Goal: Information Seeking & Learning: Learn about a topic

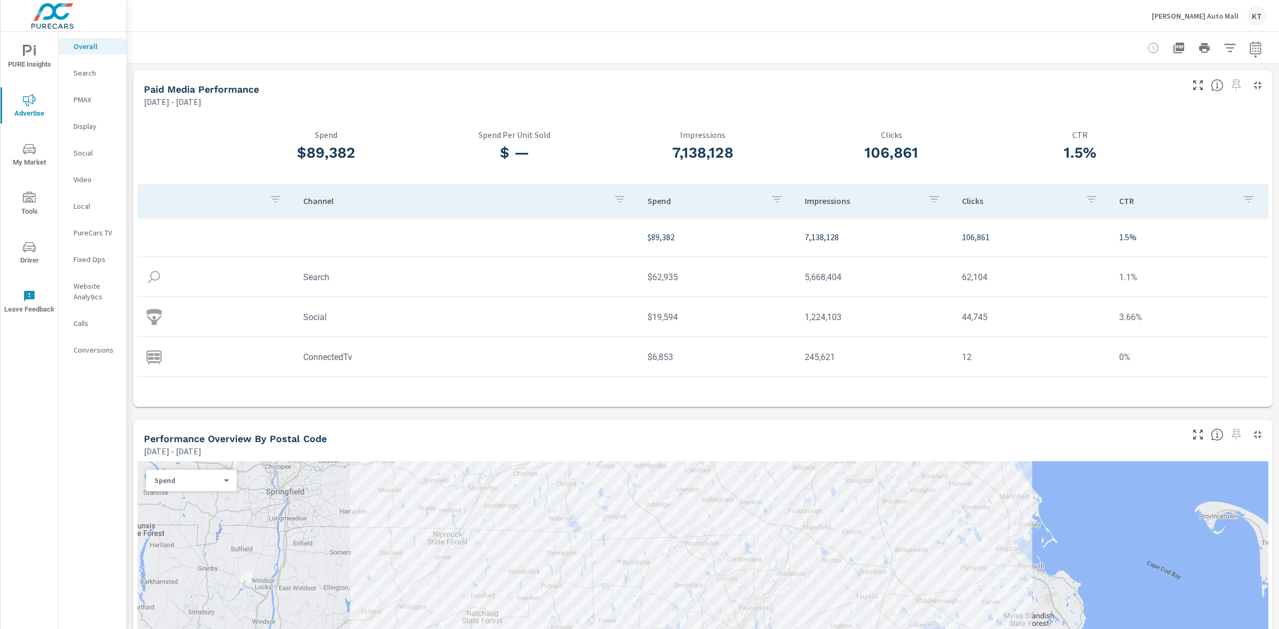
click at [1232, 12] on p "[PERSON_NAME] Auto Mall" at bounding box center [1194, 16] width 87 height 10
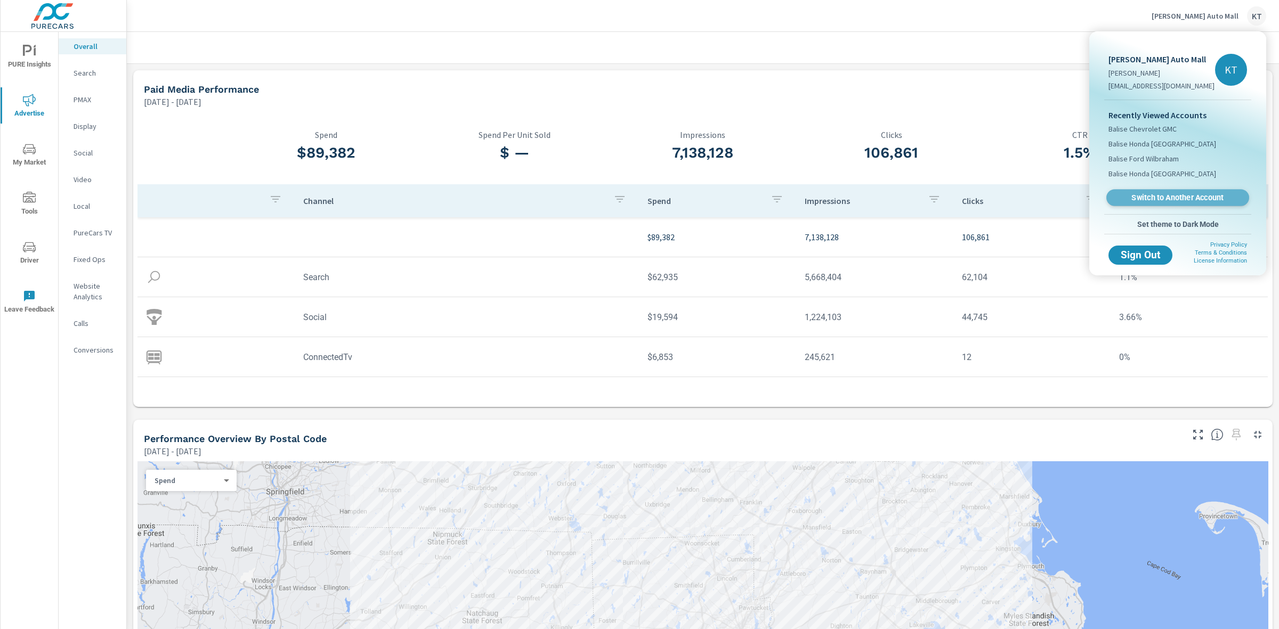
click at [1170, 198] on span "Switch to Another Account" at bounding box center [1177, 198] width 131 height 10
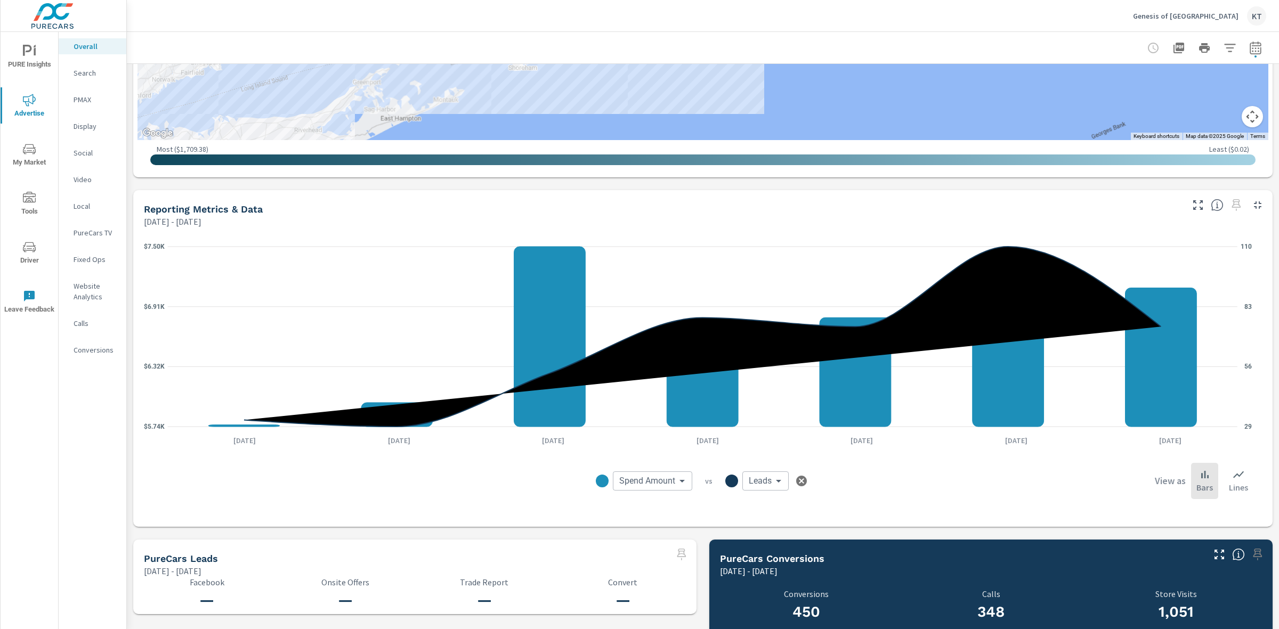
scroll to position [728, 0]
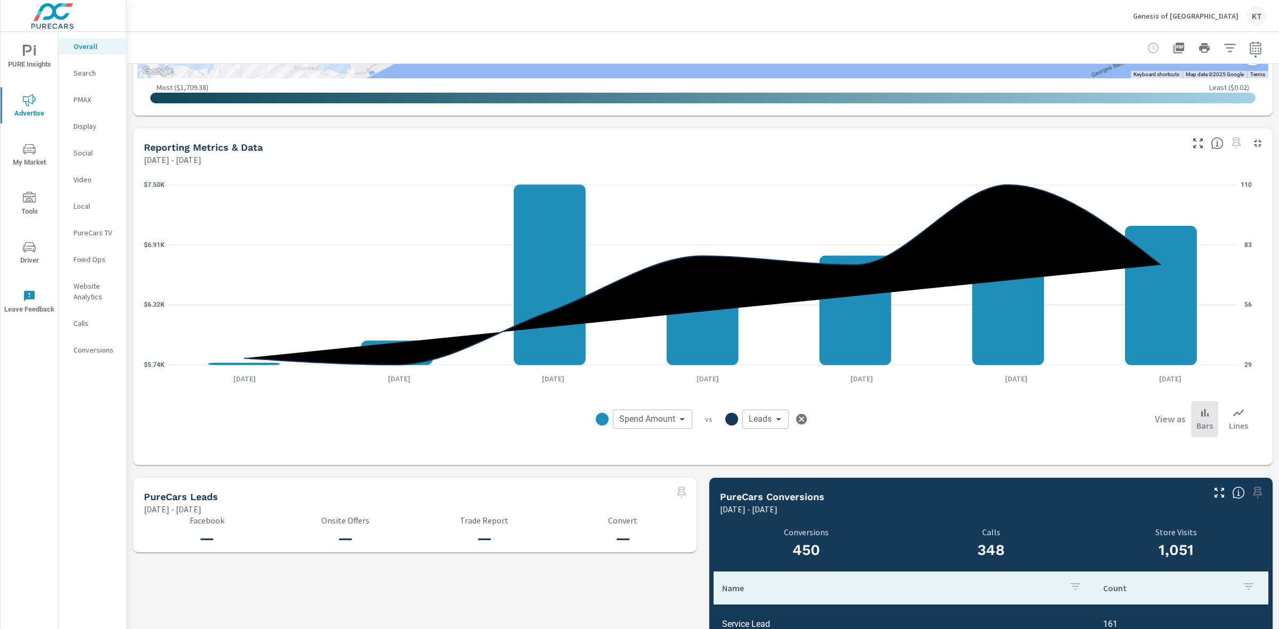
click at [27, 158] on span "My Market" at bounding box center [29, 156] width 51 height 26
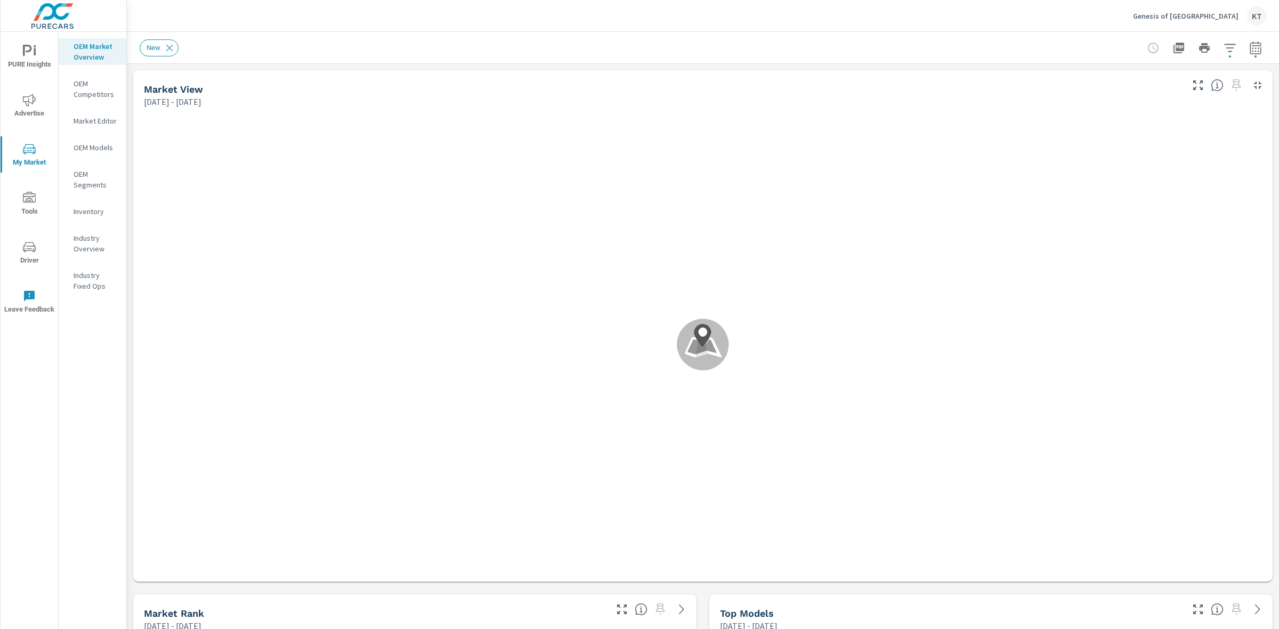
scroll to position [1, 0]
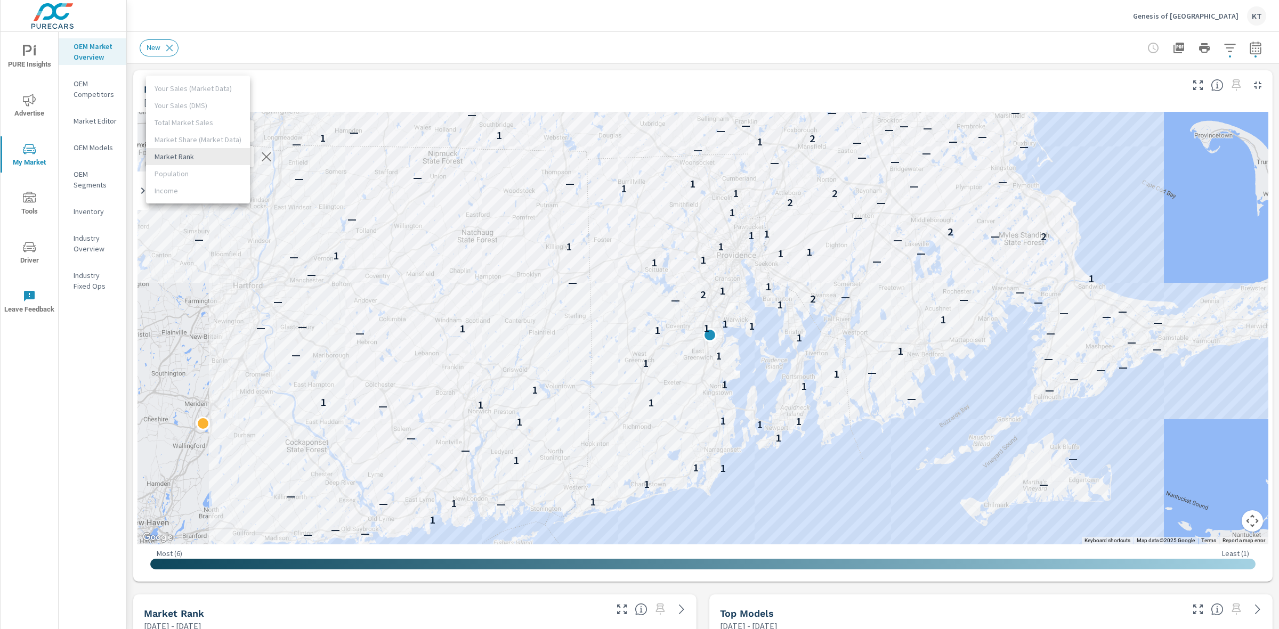
click at [185, 158] on body "PURE Insights Advertise My Market Tools Driver Leave Feedback OEM Market Overvi…" at bounding box center [639, 314] width 1279 height 629
click at [176, 156] on li "Market Rank" at bounding box center [198, 156] width 104 height 17
click at [169, 46] on icon at bounding box center [170, 48] width 12 height 12
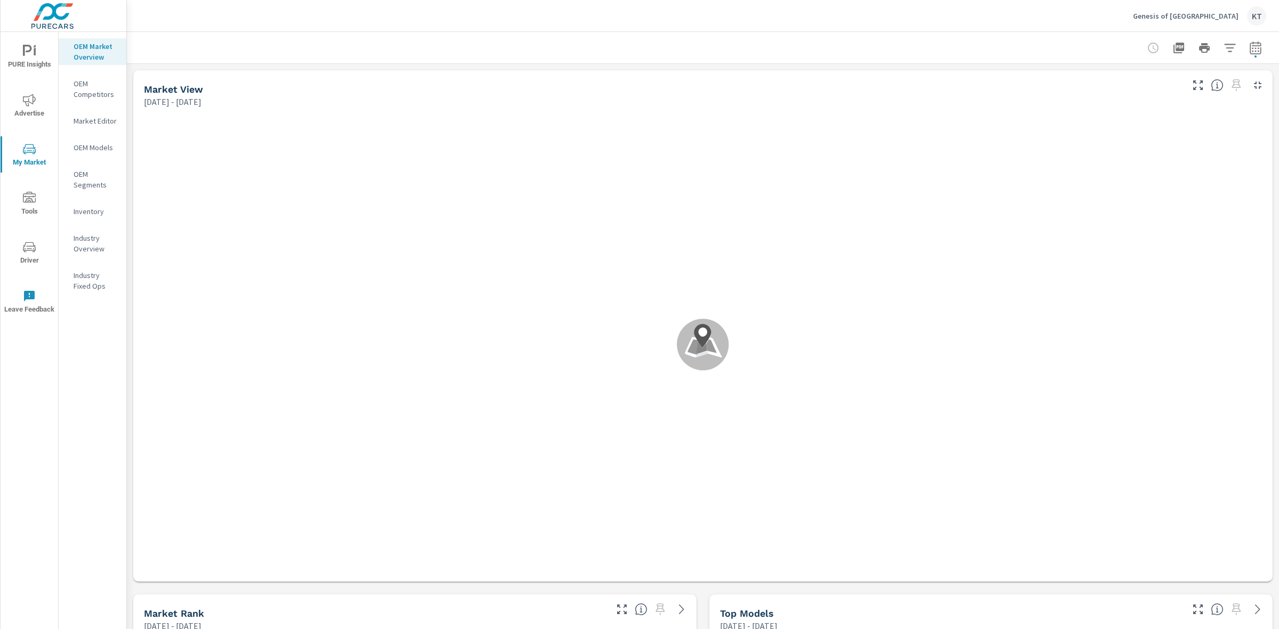
scroll to position [1, 0]
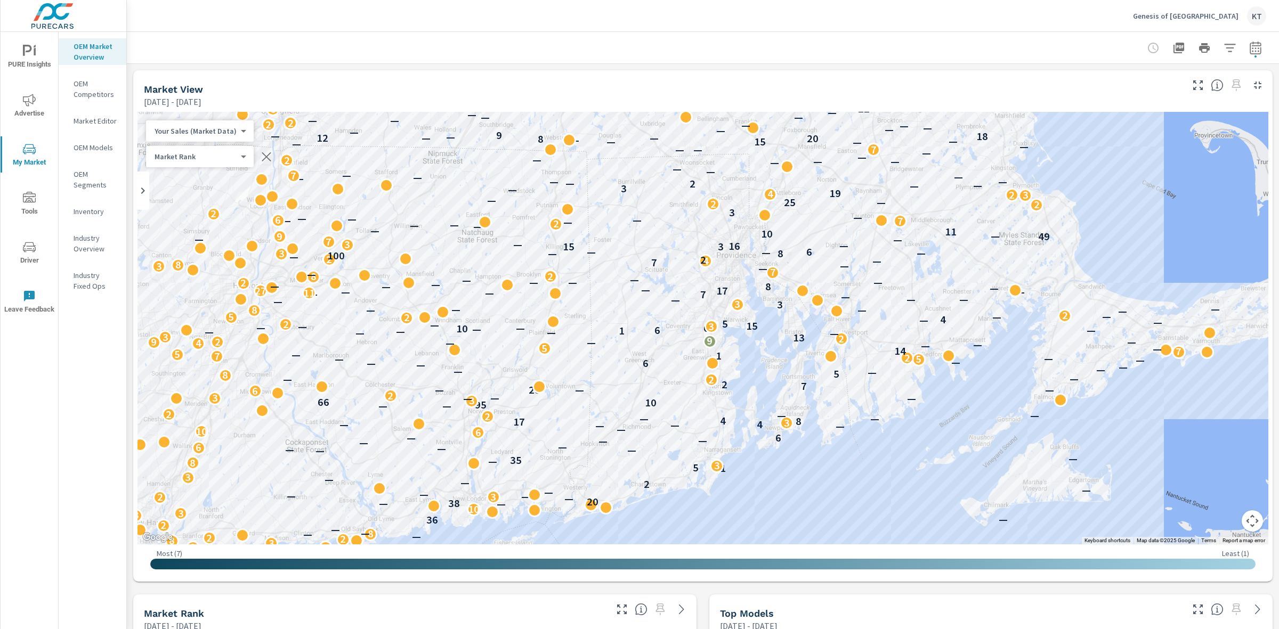
click at [23, 51] on icon "nav menu" at bounding box center [27, 50] width 9 height 11
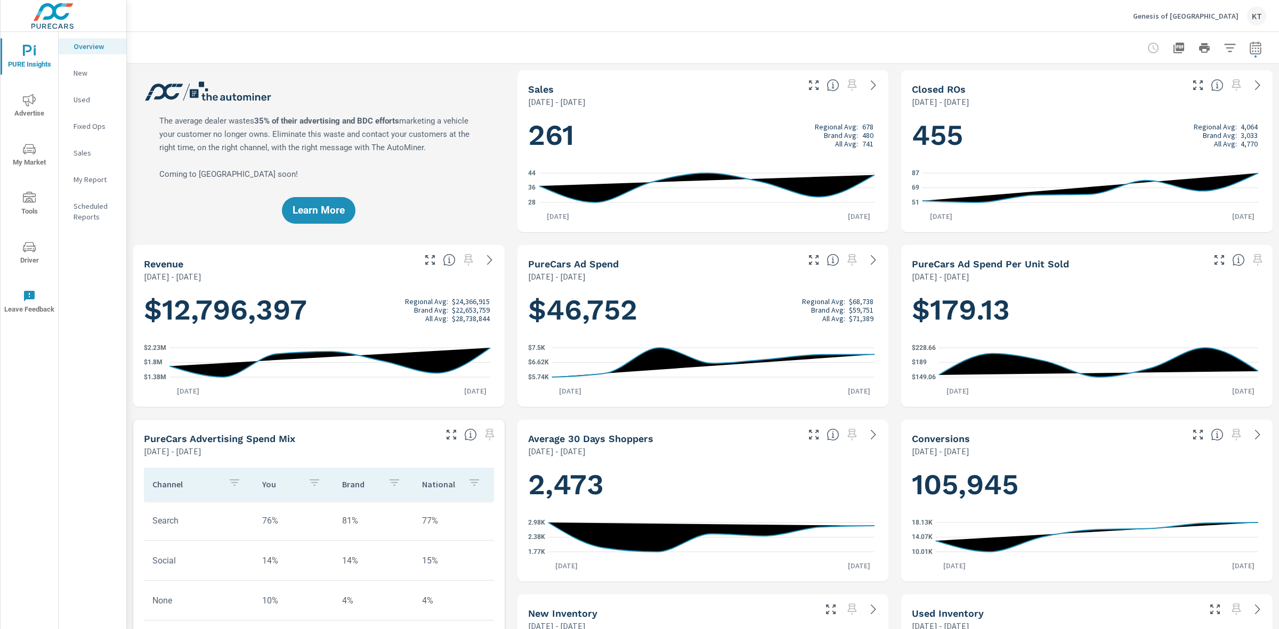
scroll to position [1, 0]
click at [1221, 22] on div "Genesis of West Warwick KT" at bounding box center [1199, 15] width 133 height 19
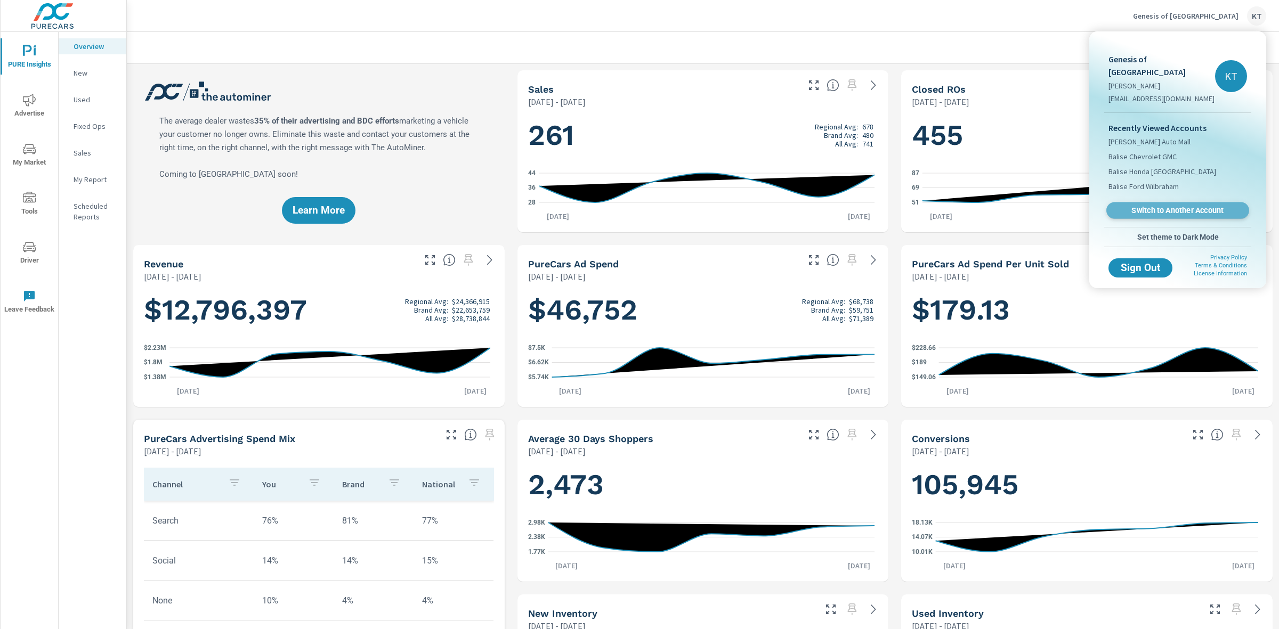
click at [1187, 206] on span "Switch to Another Account" at bounding box center [1177, 211] width 131 height 10
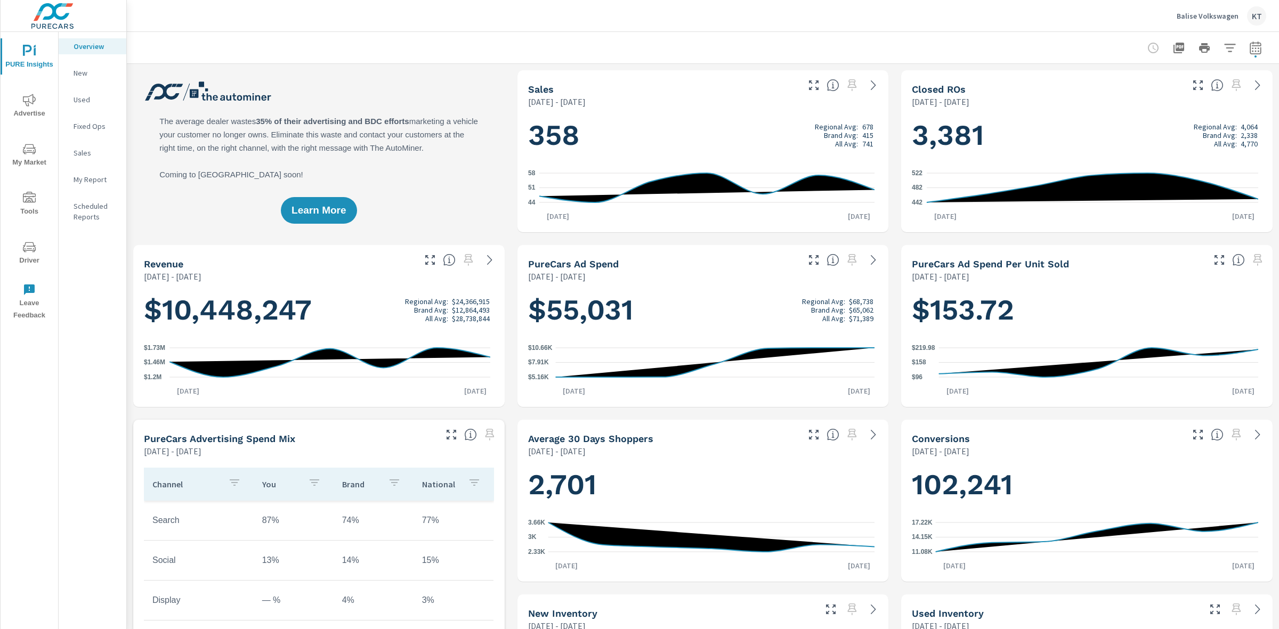
scroll to position [1, 0]
click at [1254, 55] on span "button" at bounding box center [1255, 56] width 2 height 2
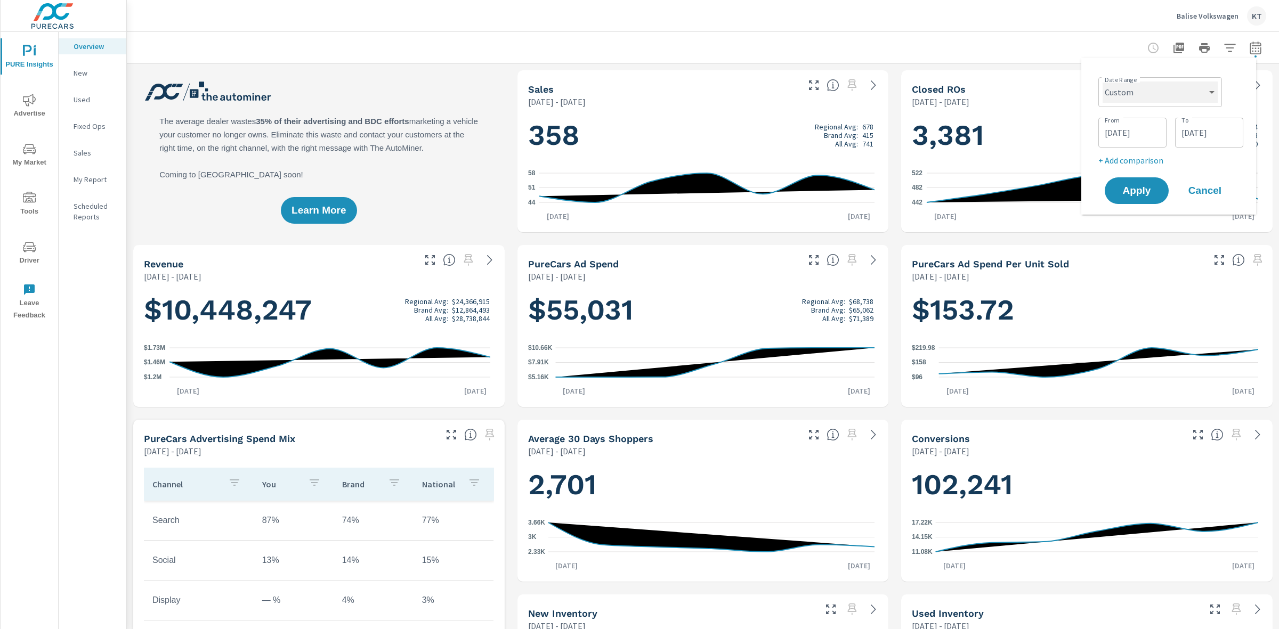
click at [1135, 99] on select "Custom [DATE] Last week Last 7 days Last 14 days Last 30 days Last 45 days Last…" at bounding box center [1159, 92] width 115 height 21
click at [1102, 82] on select "Custom [DATE] Last week Last 7 days Last 14 days Last 30 days Last 45 days Last…" at bounding box center [1159, 92] width 115 height 21
select select "Last month"
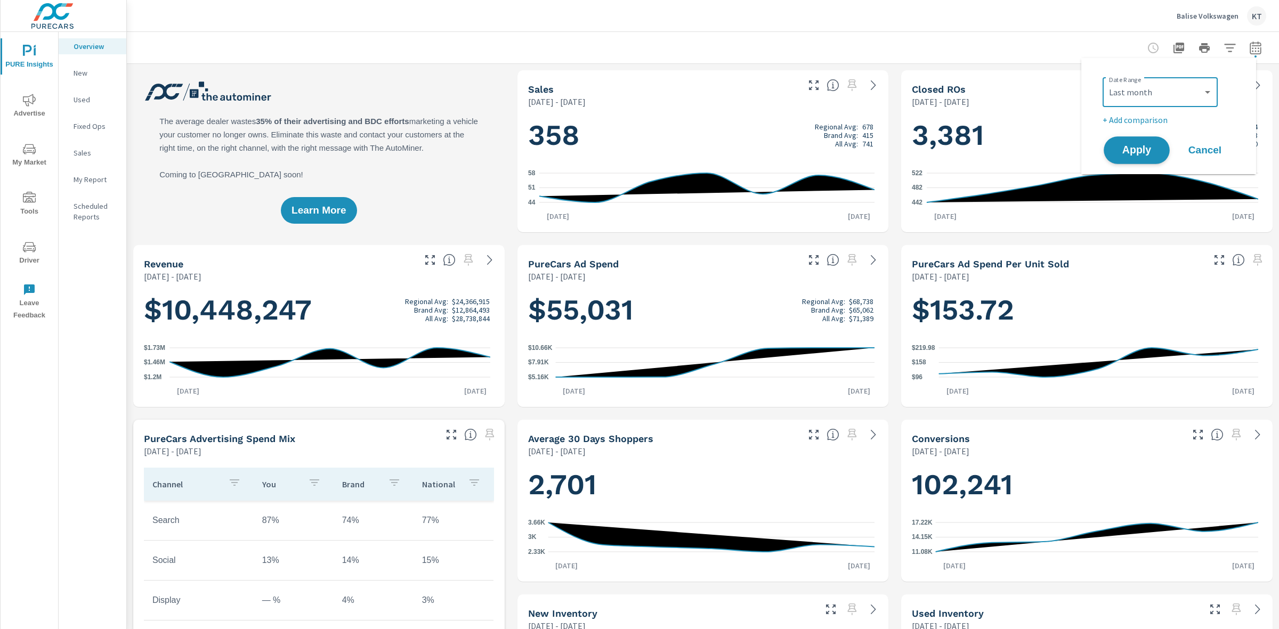
click at [1141, 142] on button "Apply" at bounding box center [1136, 150] width 66 height 28
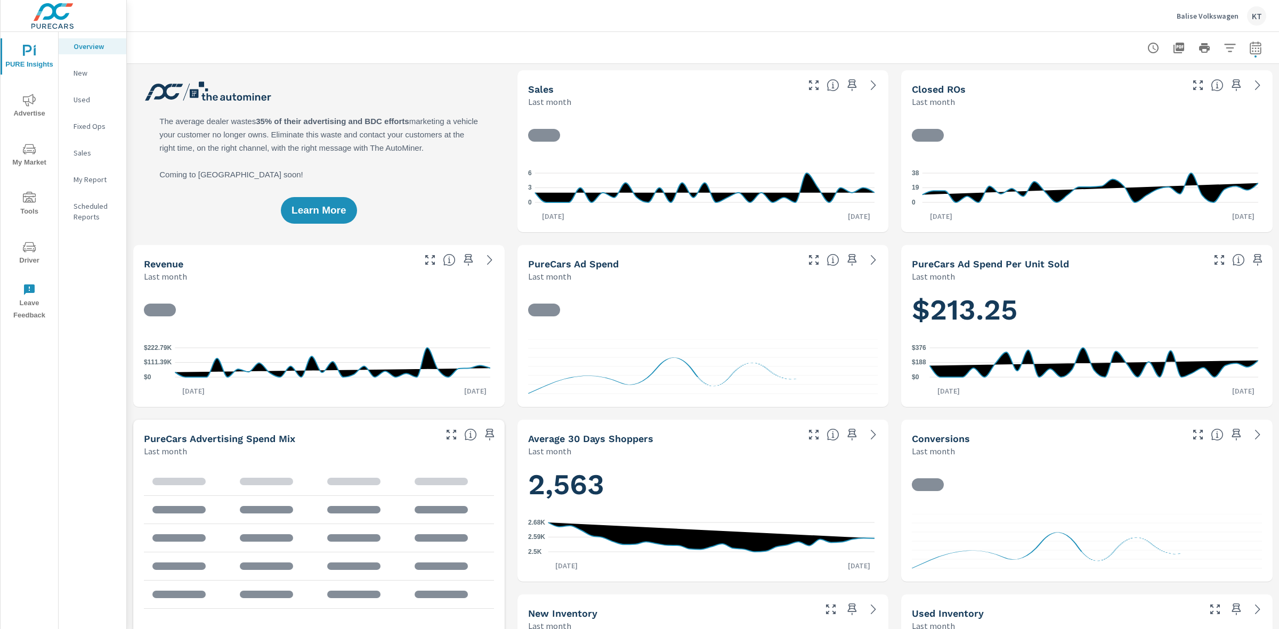
scroll to position [1, 0]
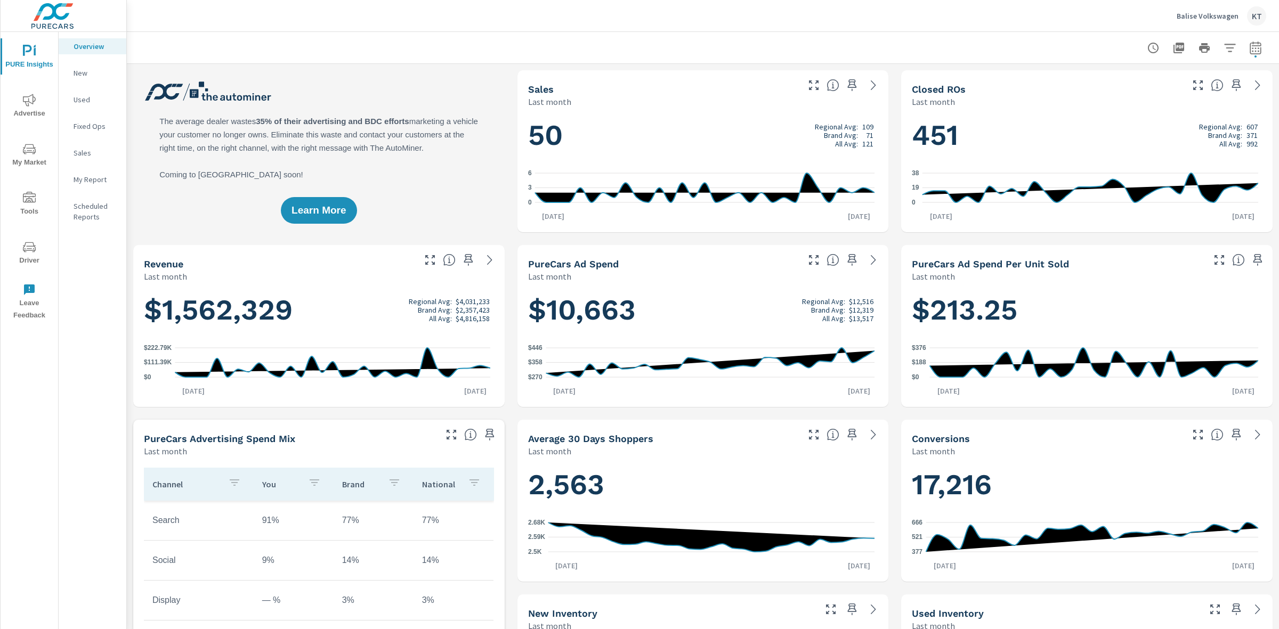
click at [31, 154] on icon "nav menu" at bounding box center [29, 149] width 13 height 13
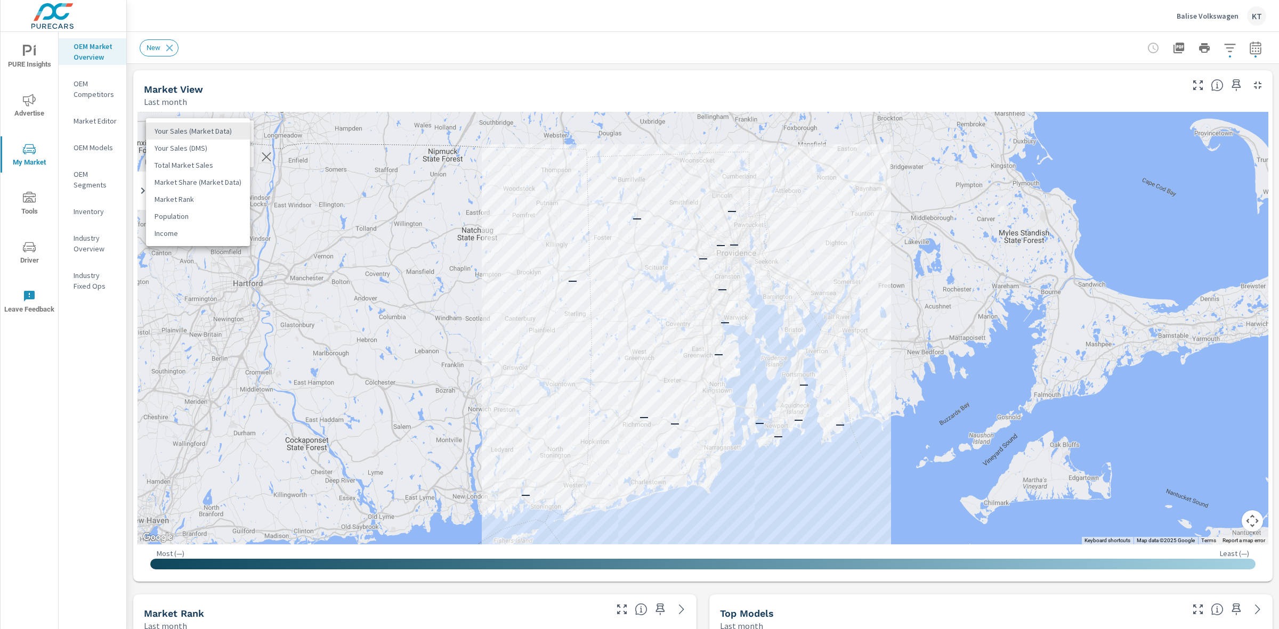
click at [230, 136] on body "PURE Insights Advertise My Market Tools Driver Leave Feedback OEM Market Overvi…" at bounding box center [639, 314] width 1279 height 629
click at [230, 133] on li "Your Sales (Market Data)" at bounding box center [198, 131] width 104 height 17
click at [204, 160] on body "PURE Insights Advertise My Market Tools Driver Leave Feedback OEM Market Overvi…" at bounding box center [639, 314] width 1279 height 629
click at [204, 158] on li "Market Rank" at bounding box center [198, 156] width 104 height 17
click at [169, 46] on icon at bounding box center [169, 47] width 7 height 7
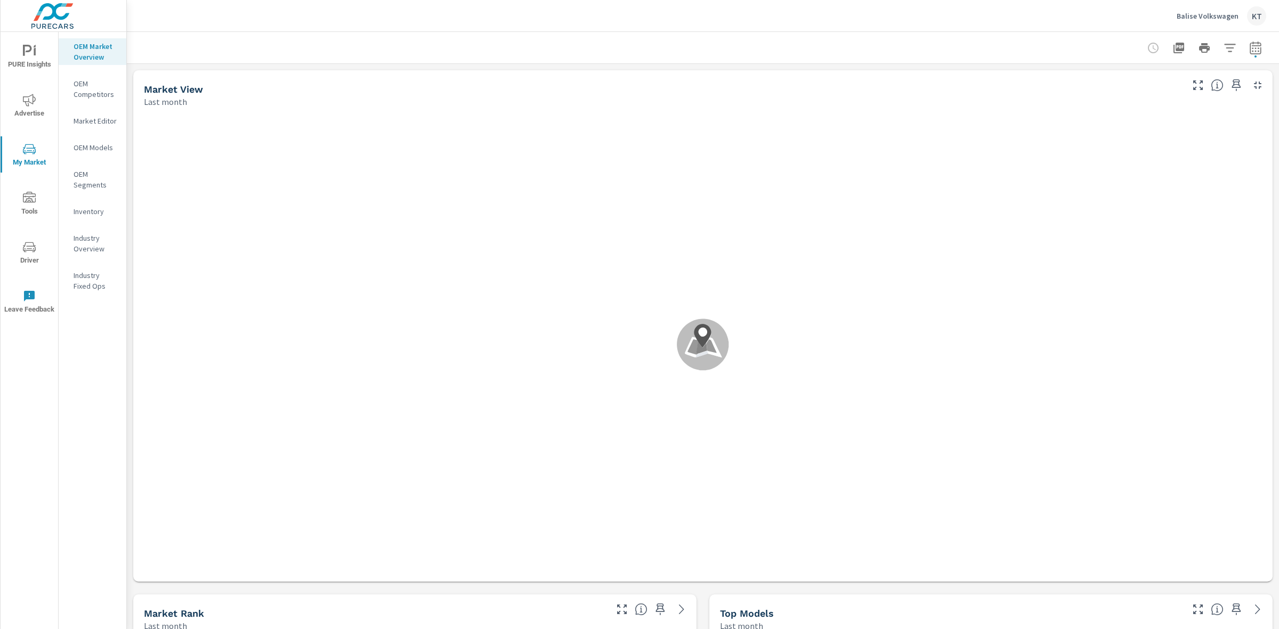
scroll to position [1, 0]
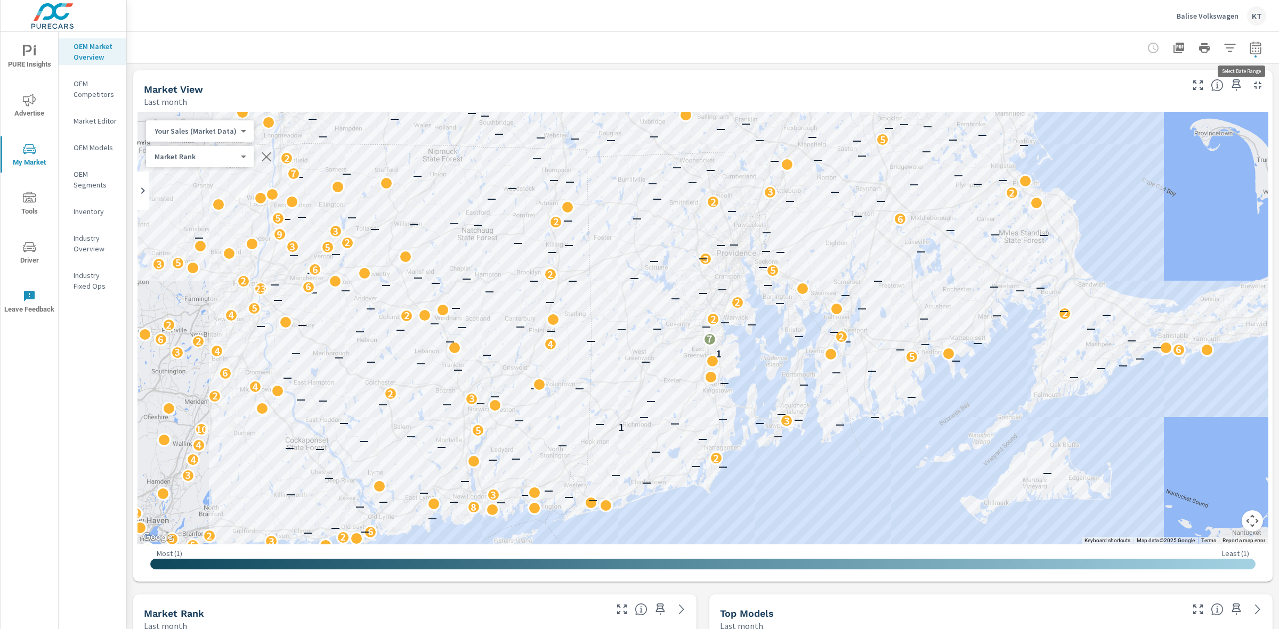
drag, startPoint x: 1244, startPoint y: 51, endPoint x: 1241, endPoint y: 56, distance: 6.0
click at [1249, 51] on icon "button" at bounding box center [1255, 48] width 13 height 13
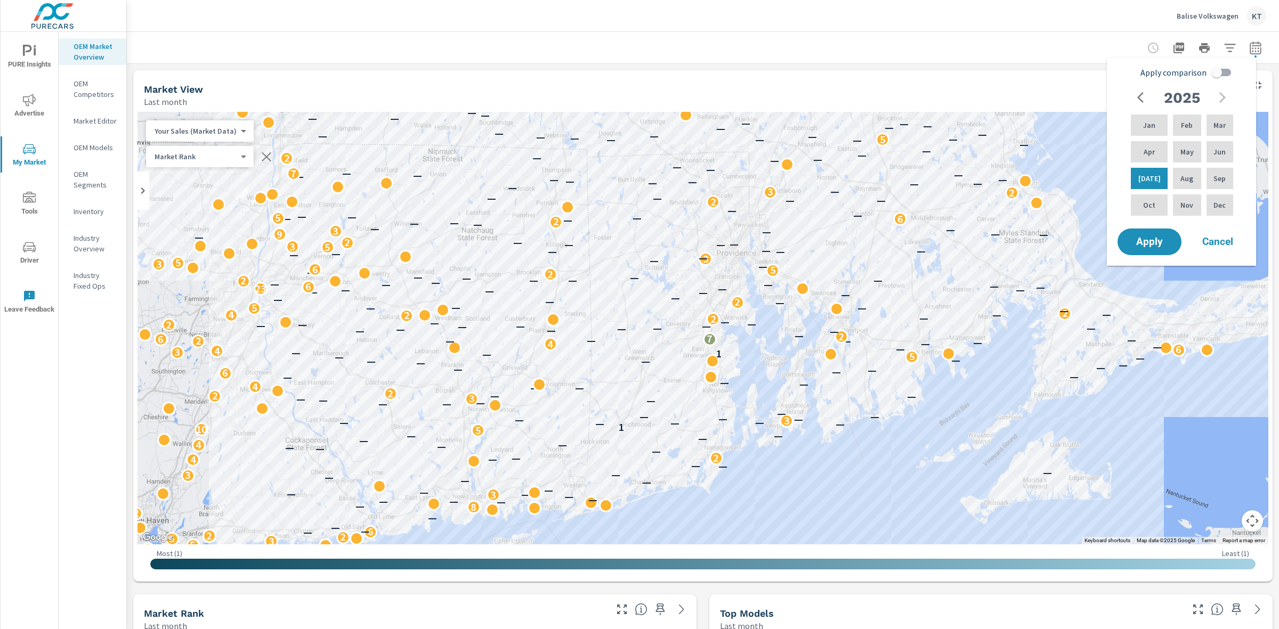
click at [584, 33] on div at bounding box center [703, 47] width 1126 height 31
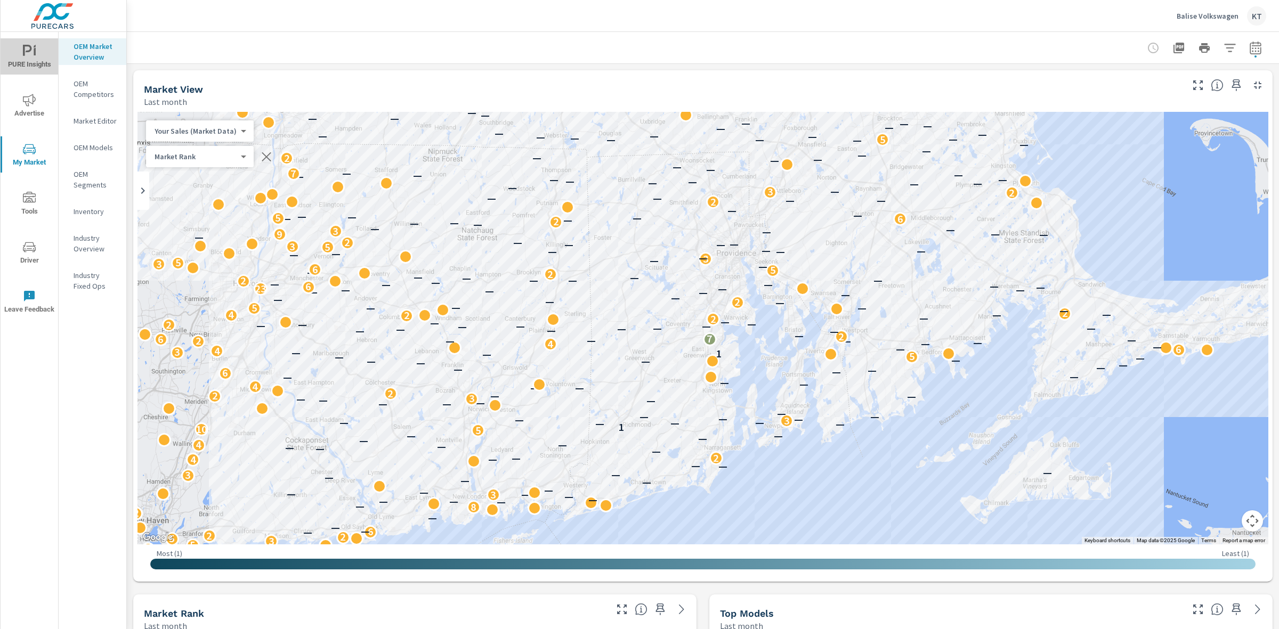
click at [32, 58] on span "PURE Insights" at bounding box center [29, 58] width 51 height 26
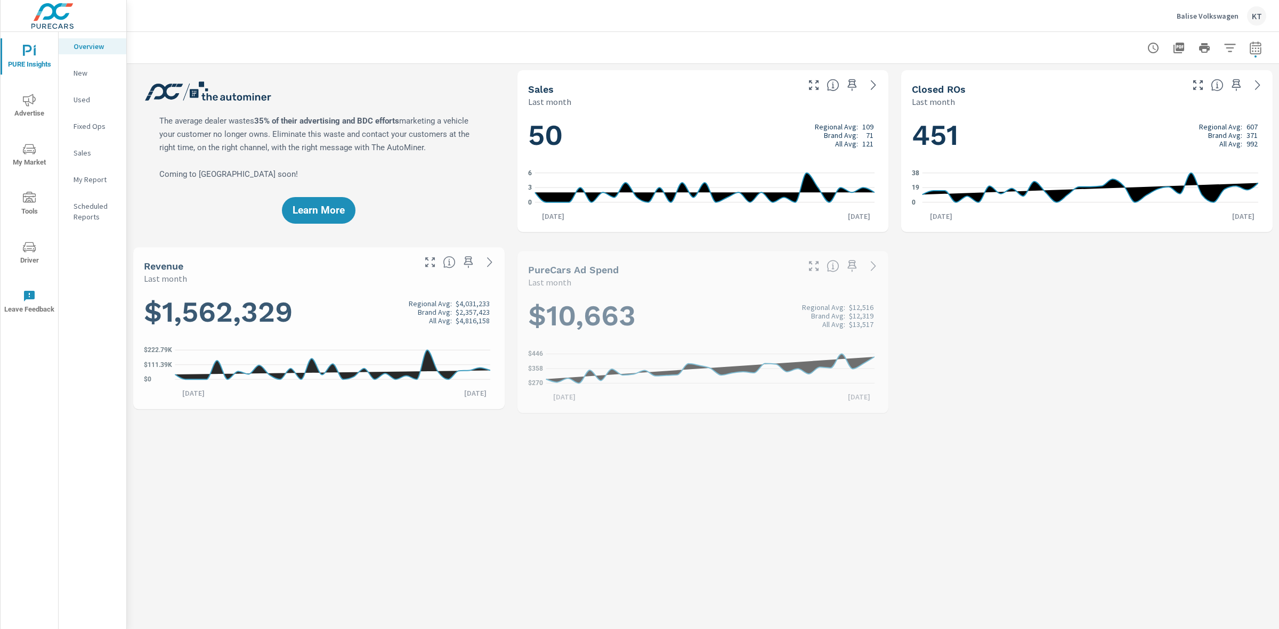
scroll to position [1, 0]
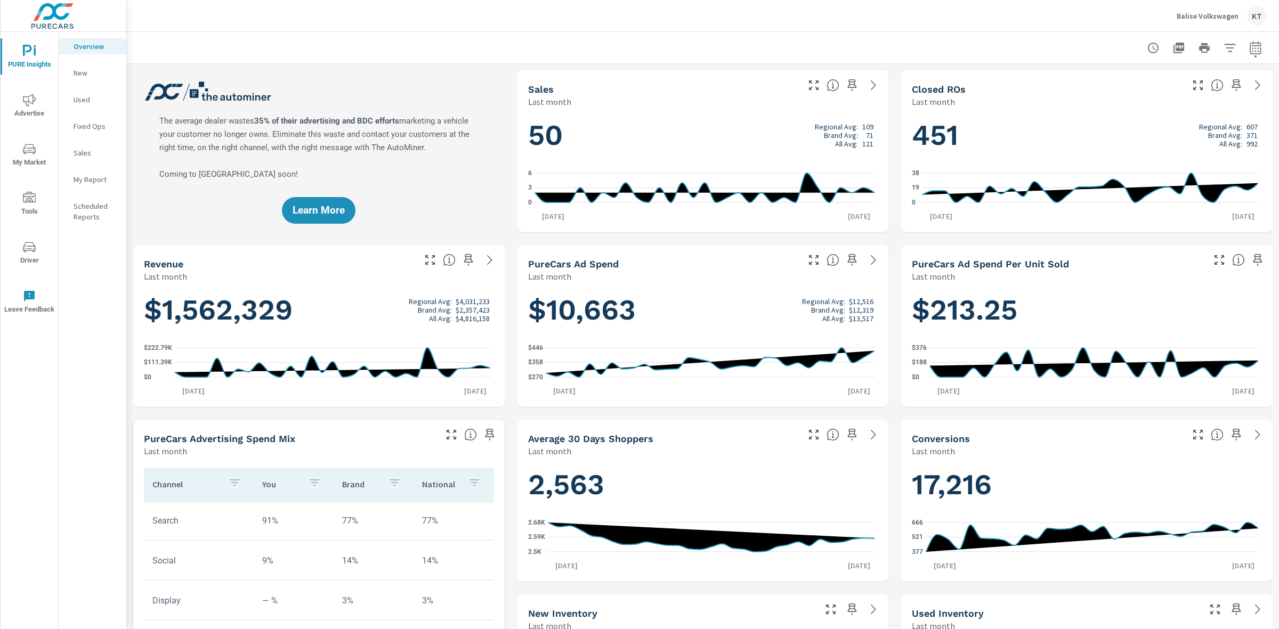
click at [36, 160] on span "My Market" at bounding box center [29, 156] width 51 height 26
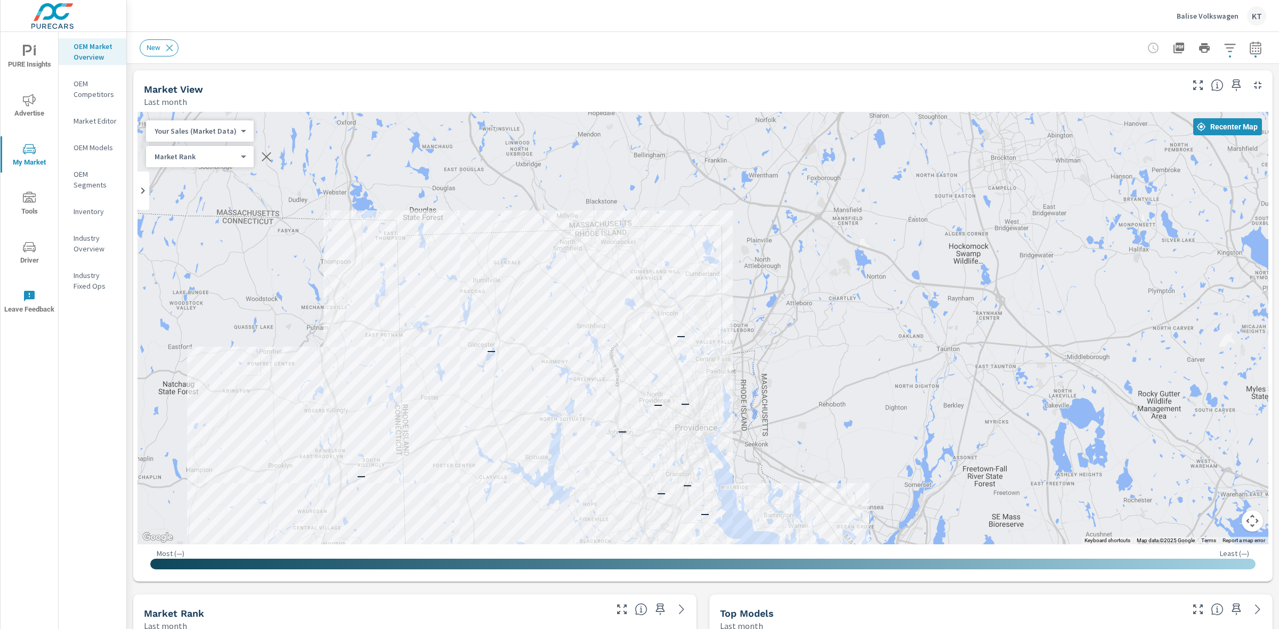
drag, startPoint x: 626, startPoint y: 161, endPoint x: 782, endPoint y: 496, distance: 369.7
click at [795, 510] on div "— — — — — — — — — — — — — — — — — — —" at bounding box center [702, 328] width 1130 height 433
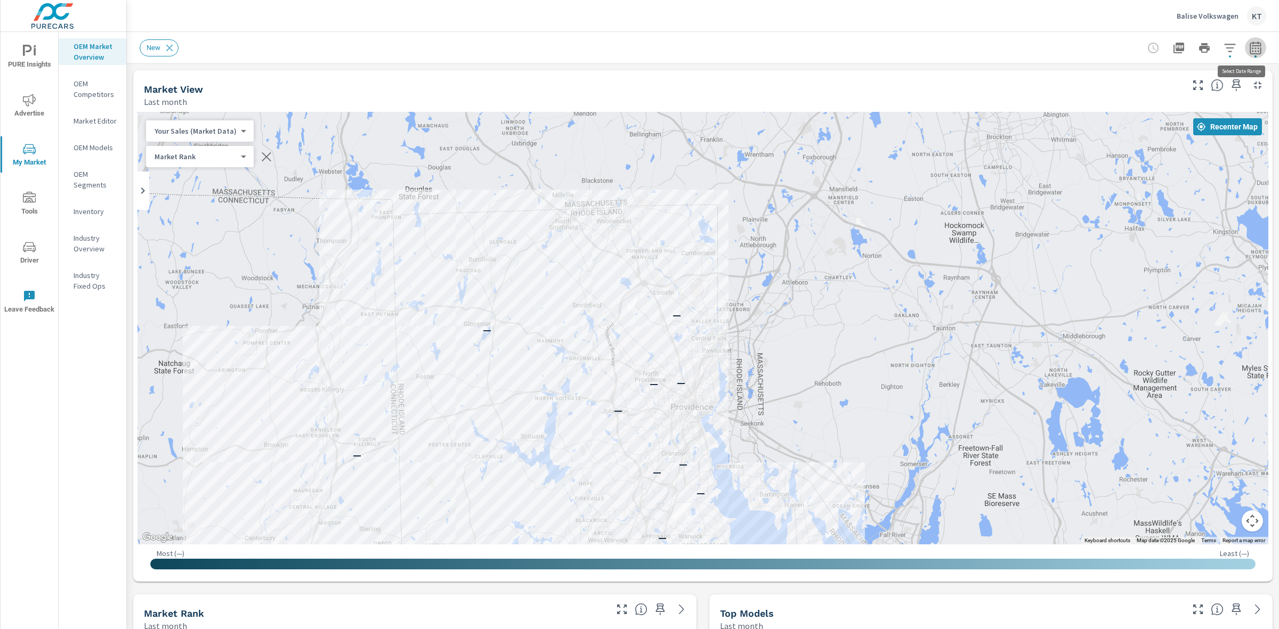
click at [1249, 50] on icon "button" at bounding box center [1255, 48] width 13 height 13
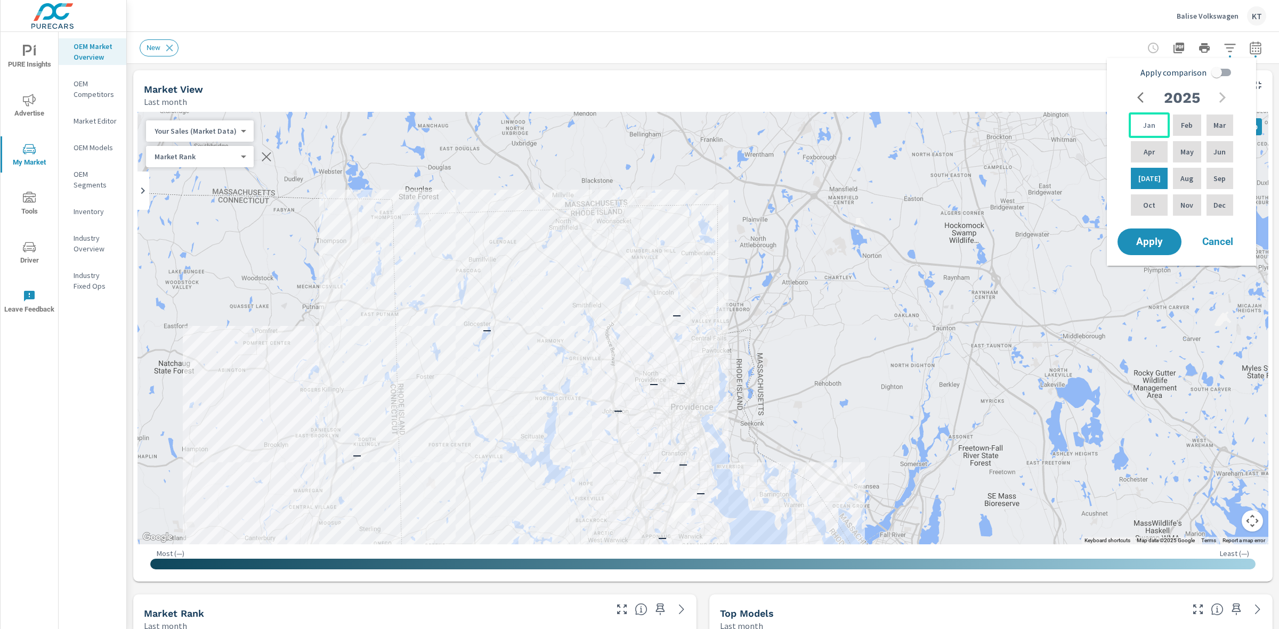
click at [1143, 125] on p "Jan" at bounding box center [1149, 125] width 12 height 11
click at [1181, 126] on p "Feb" at bounding box center [1187, 125] width 12 height 11
drag, startPoint x: 1216, startPoint y: 129, endPoint x: 1178, endPoint y: 148, distance: 41.7
click at [1217, 129] on p "Mar" at bounding box center [1219, 125] width 12 height 11
click at [1154, 149] on div "Apr" at bounding box center [1148, 152] width 41 height 26
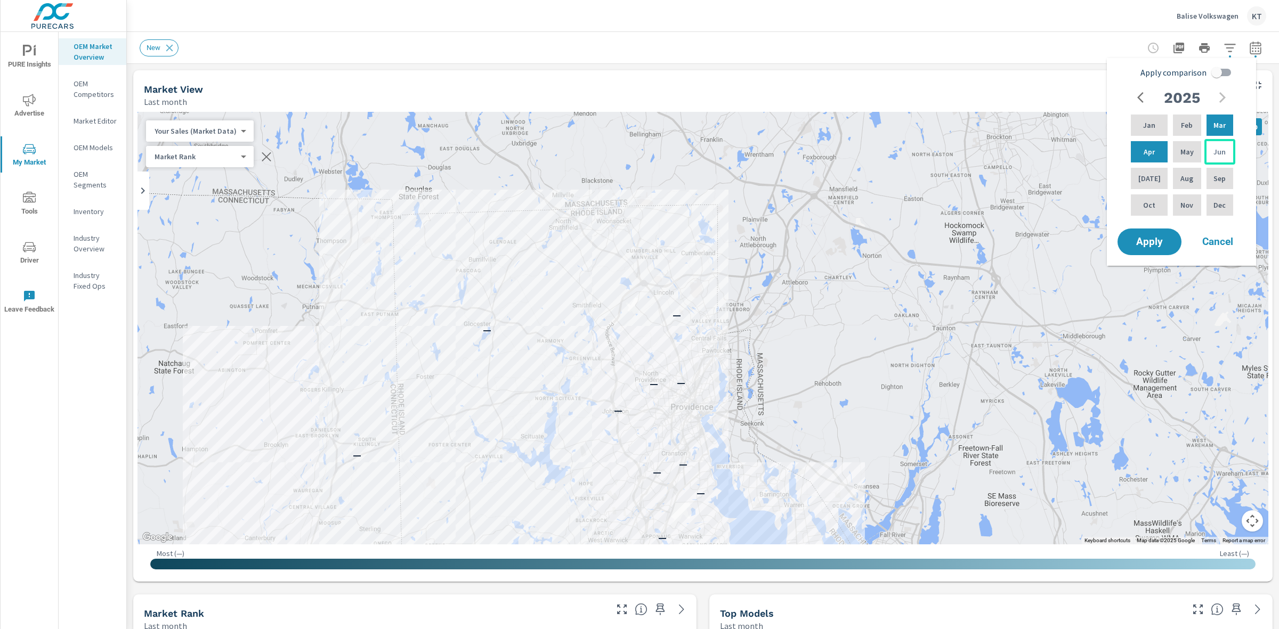
drag, startPoint x: 1143, startPoint y: 125, endPoint x: 1216, endPoint y: 144, distance: 76.0
click at [1216, 144] on div "Jan Feb Mar Apr May Jun [DATE] Aug Sep Oct Nov Dec" at bounding box center [1181, 164] width 107 height 105
drag, startPoint x: 1146, startPoint y: 128, endPoint x: 1255, endPoint y: 209, distance: 136.0
click at [1255, 209] on div "Apply comparison [DATE] Feb Mar Apr May Jun [DATE] Aug Sep Oct Nov Dec Apply Ca…" at bounding box center [1180, 157] width 149 height 199
click at [1135, 129] on div "Jan" at bounding box center [1148, 125] width 41 height 26
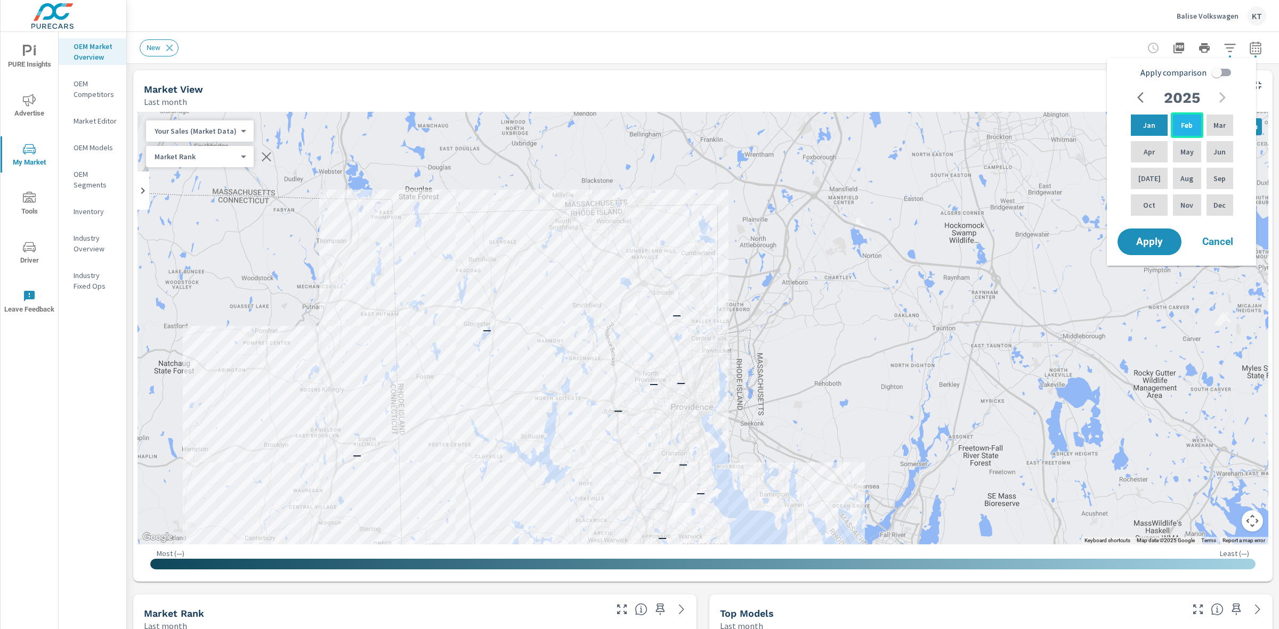
click at [1189, 132] on div "Feb" at bounding box center [1186, 125] width 32 height 26
click at [1214, 128] on p "Mar" at bounding box center [1219, 125] width 12 height 11
click at [1180, 146] on p "May" at bounding box center [1186, 151] width 13 height 11
drag, startPoint x: 1222, startPoint y: 147, endPoint x: 1176, endPoint y: 158, distance: 47.0
click at [1223, 147] on p "Jun" at bounding box center [1219, 151] width 12 height 11
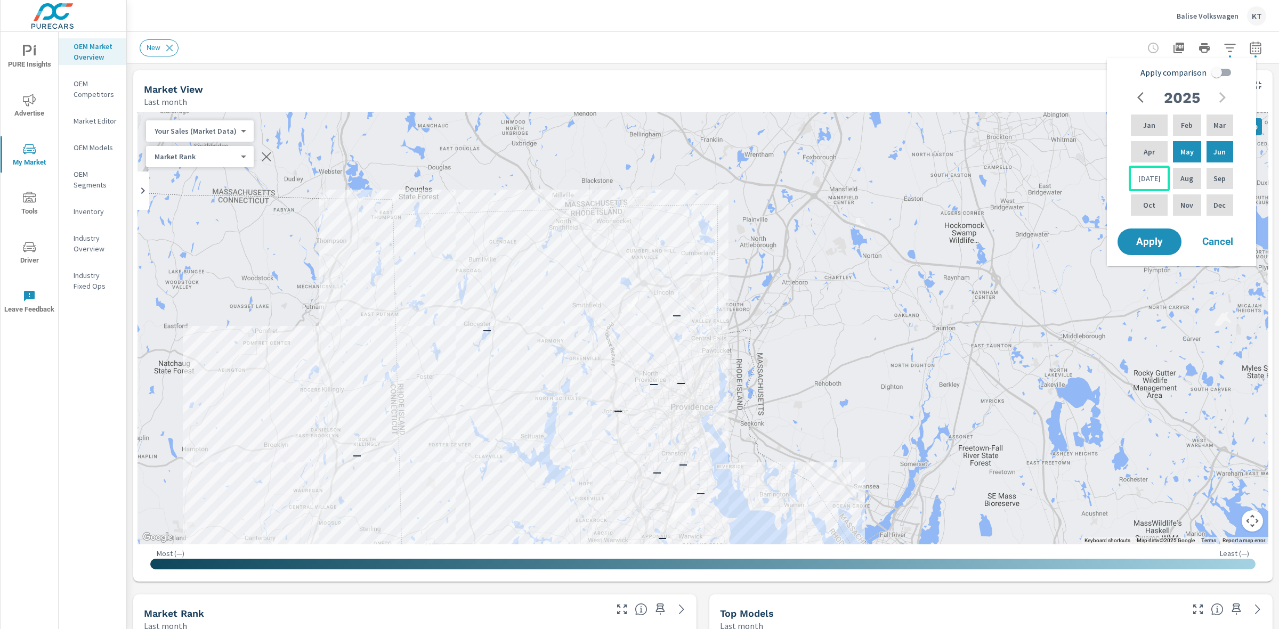
click at [1153, 185] on div "[DATE]" at bounding box center [1148, 179] width 41 height 26
click at [1151, 185] on div "[DATE]" at bounding box center [1148, 179] width 41 height 26
click at [1223, 156] on p "Jun" at bounding box center [1219, 151] width 12 height 11
click at [1180, 153] on p "May" at bounding box center [1186, 151] width 13 height 11
click at [1150, 178] on p "[DATE]" at bounding box center [1149, 178] width 22 height 11
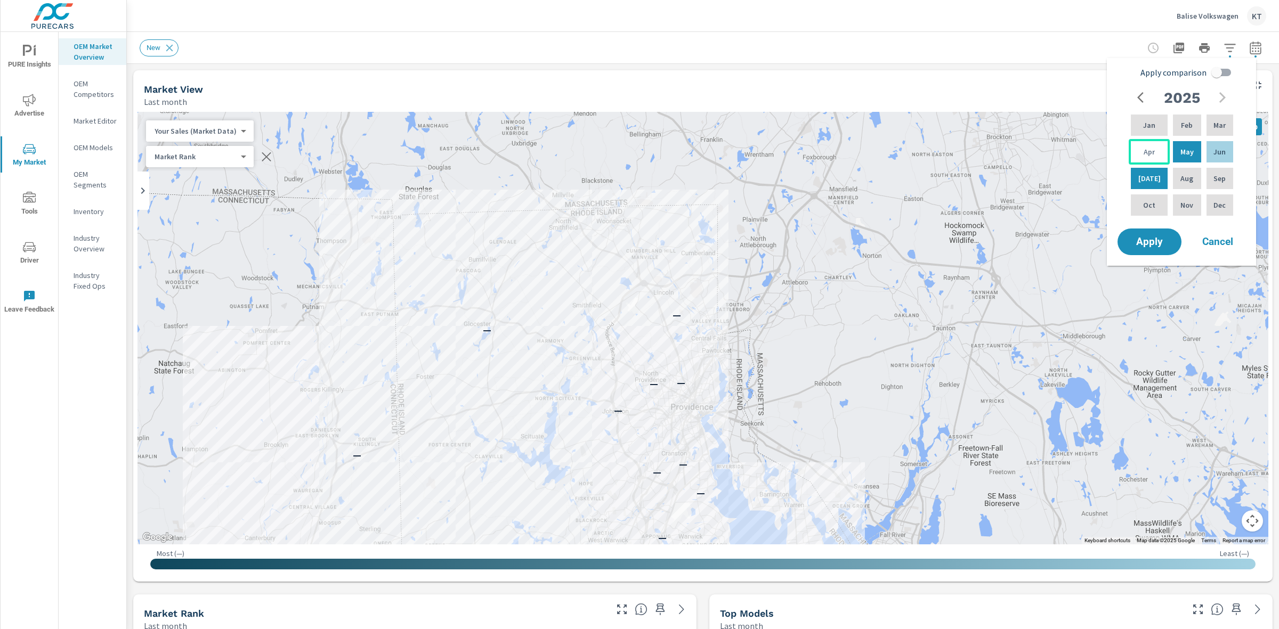
click at [1150, 159] on div "Apr" at bounding box center [1148, 152] width 41 height 26
click at [1215, 126] on p "Mar" at bounding box center [1219, 125] width 12 height 11
click at [1175, 124] on div "Feb" at bounding box center [1186, 125] width 32 height 26
drag, startPoint x: 1158, startPoint y: 126, endPoint x: 1143, endPoint y: 131, distance: 15.3
click at [1159, 126] on div "Jan" at bounding box center [1148, 125] width 41 height 26
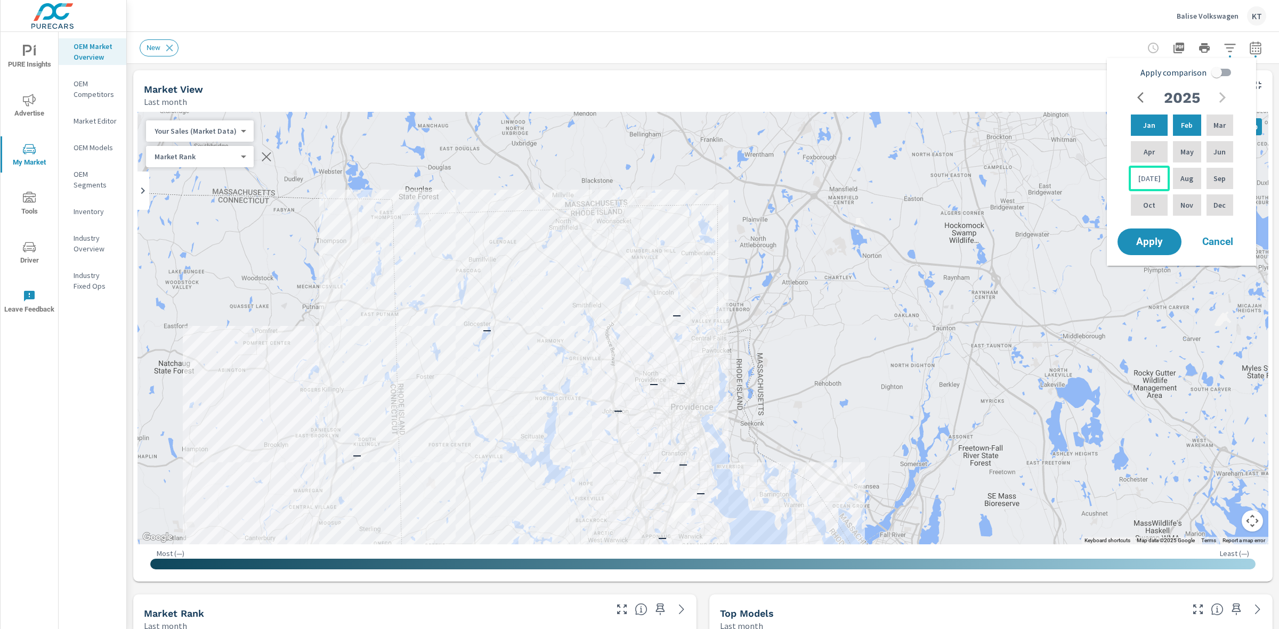
click at [1146, 180] on p "[DATE]" at bounding box center [1149, 178] width 22 height 11
click at [1213, 155] on p "Jun" at bounding box center [1219, 151] width 12 height 11
click at [1144, 240] on span "Apply" at bounding box center [1149, 242] width 44 height 10
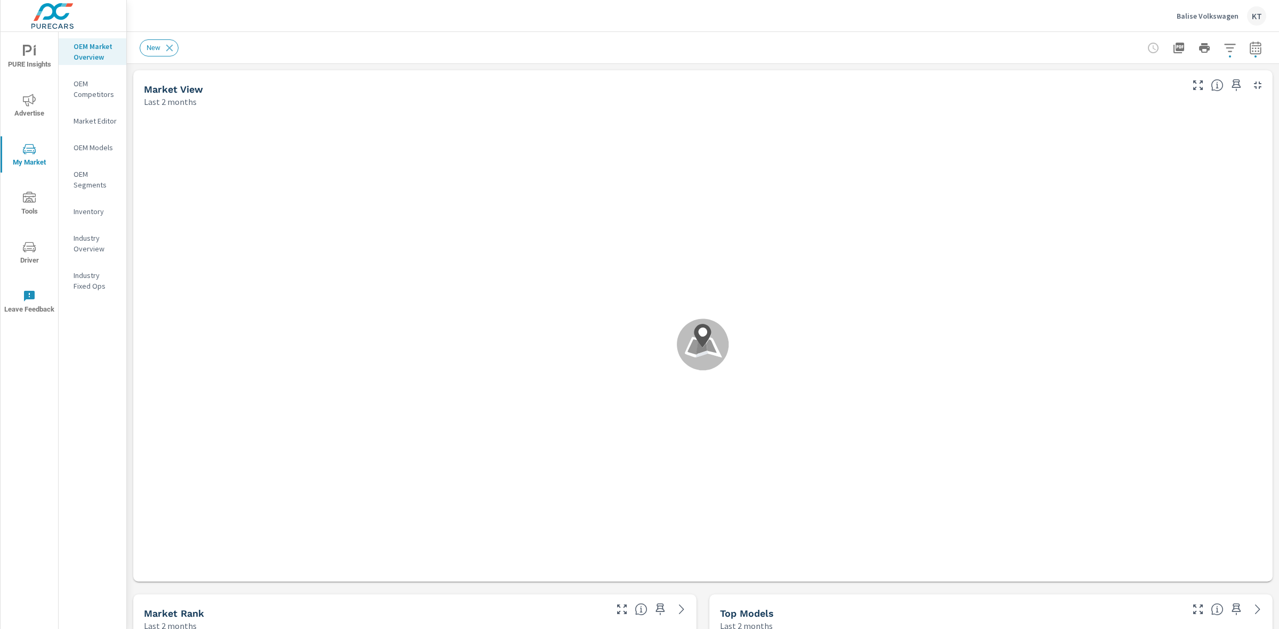
scroll to position [1, 0]
click at [1223, 54] on icon "button" at bounding box center [1229, 48] width 13 height 13
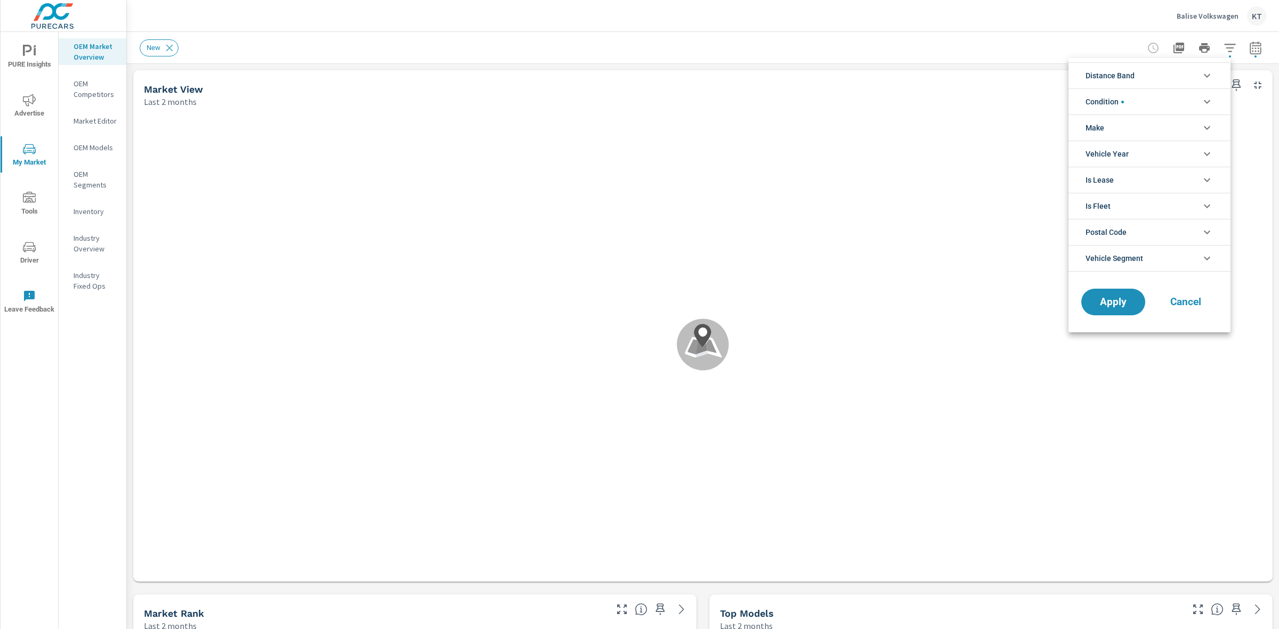
click at [1113, 102] on span "Condition" at bounding box center [1104, 102] width 38 height 26
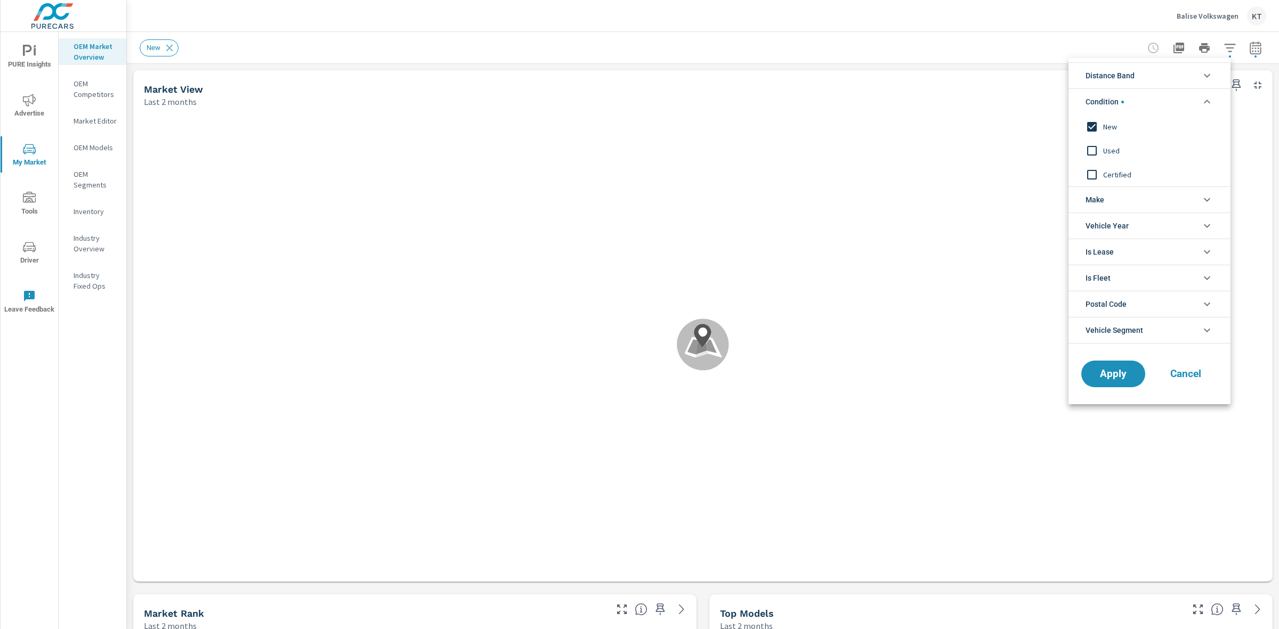
click at [1092, 124] on input "filter options" at bounding box center [1091, 127] width 22 height 22
click at [1212, 75] on icon "filter options" at bounding box center [1206, 75] width 13 height 13
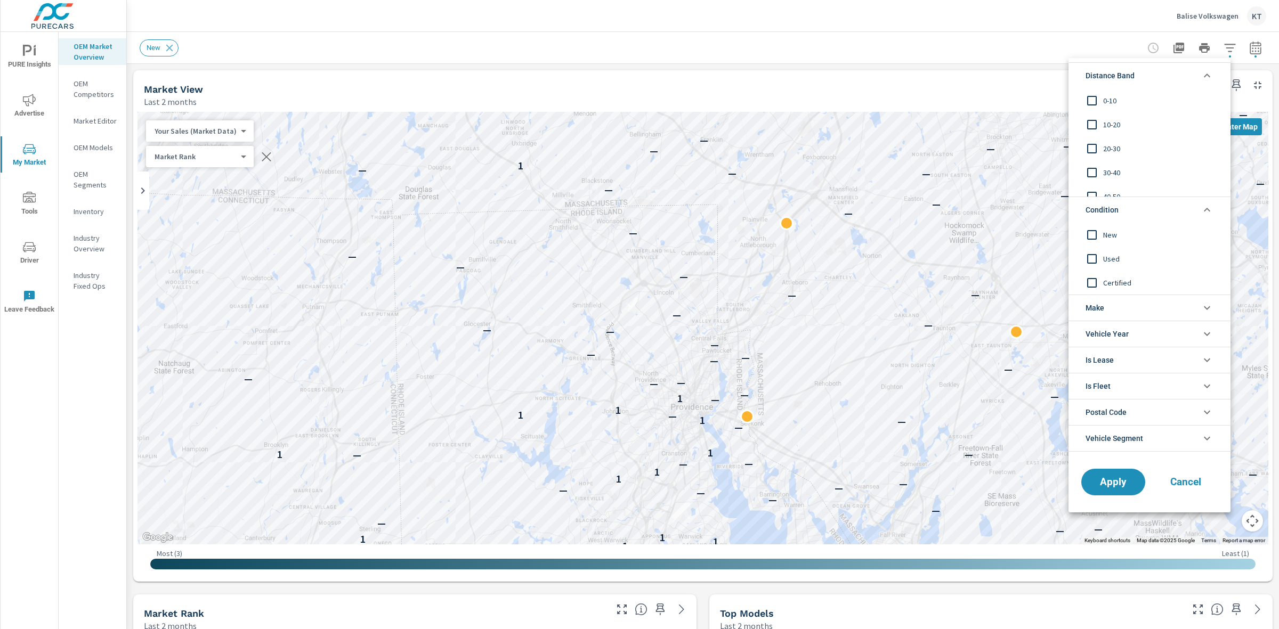
click at [1210, 206] on icon "filter options" at bounding box center [1206, 209] width 13 height 13
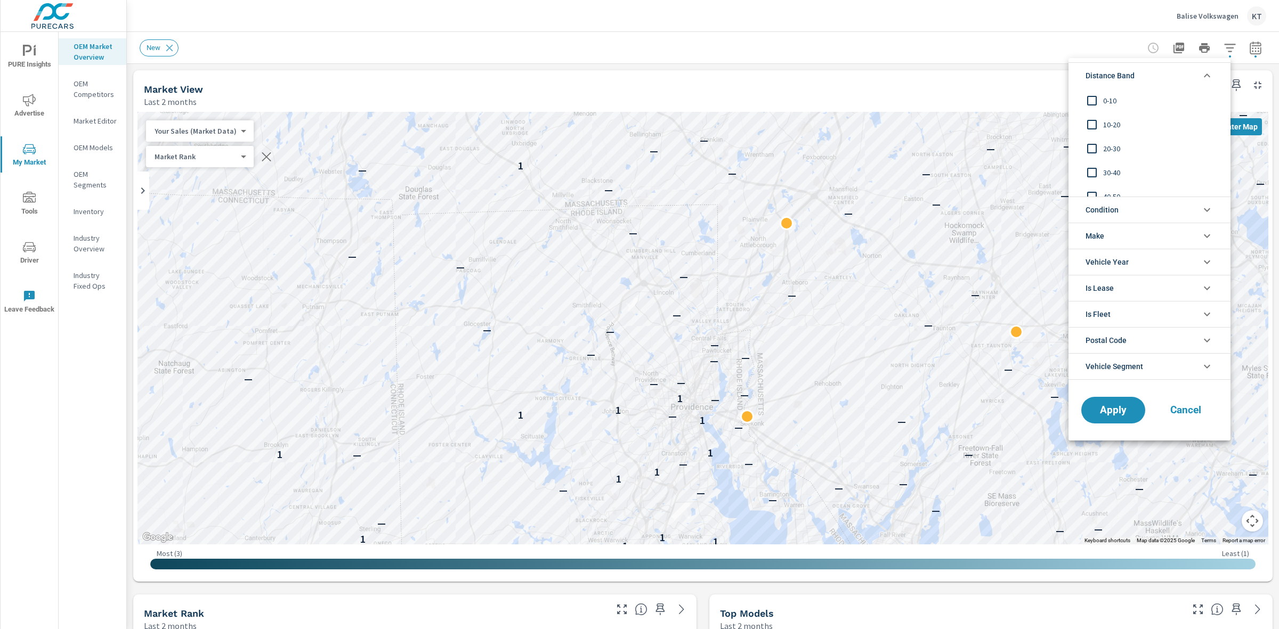
click at [1206, 76] on icon "filter options" at bounding box center [1206, 75] width 13 height 13
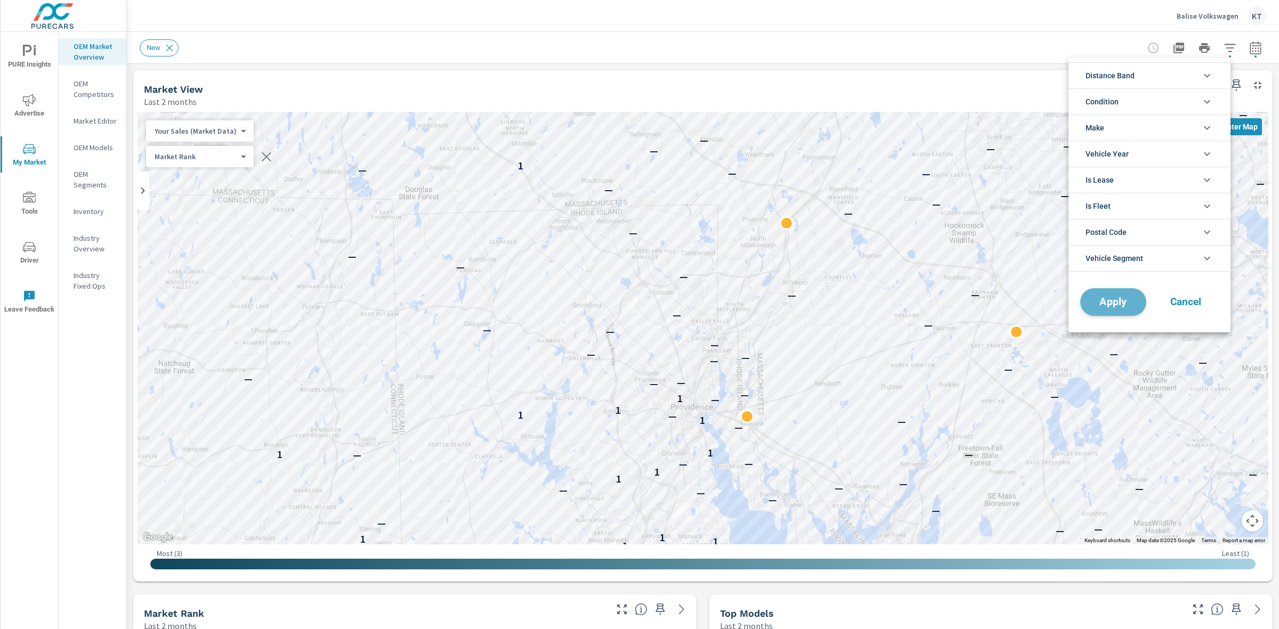
click at [1101, 302] on span "Apply" at bounding box center [1113, 302] width 44 height 10
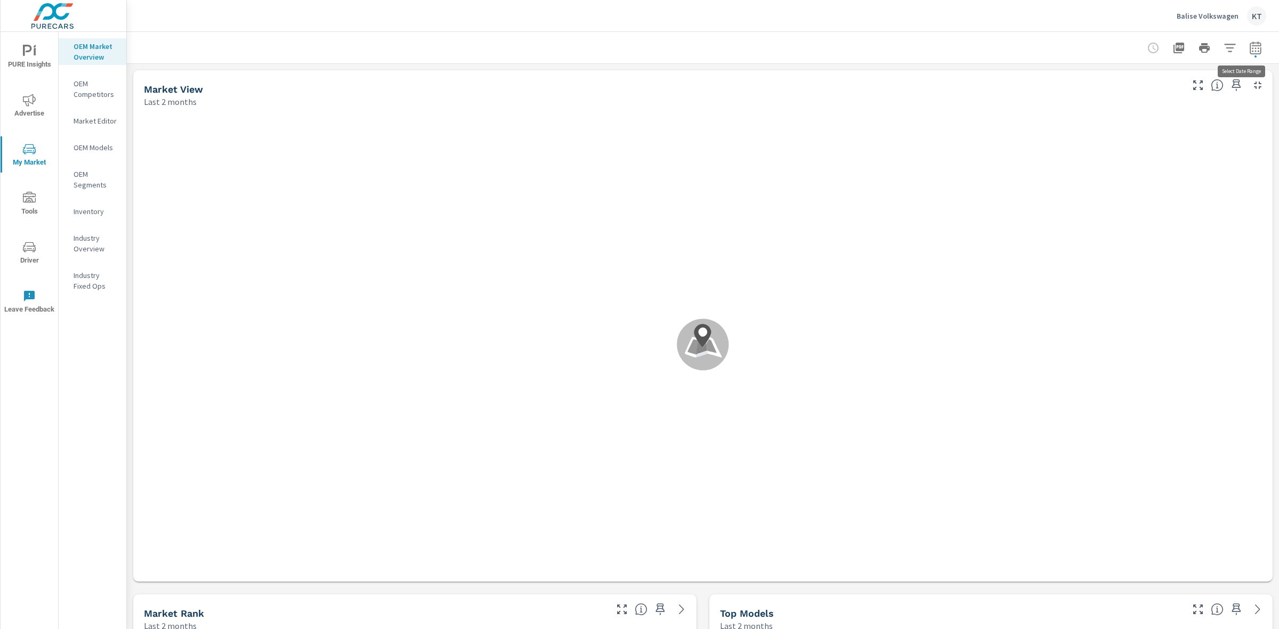
click at [1249, 51] on icon "button" at bounding box center [1255, 48] width 13 height 13
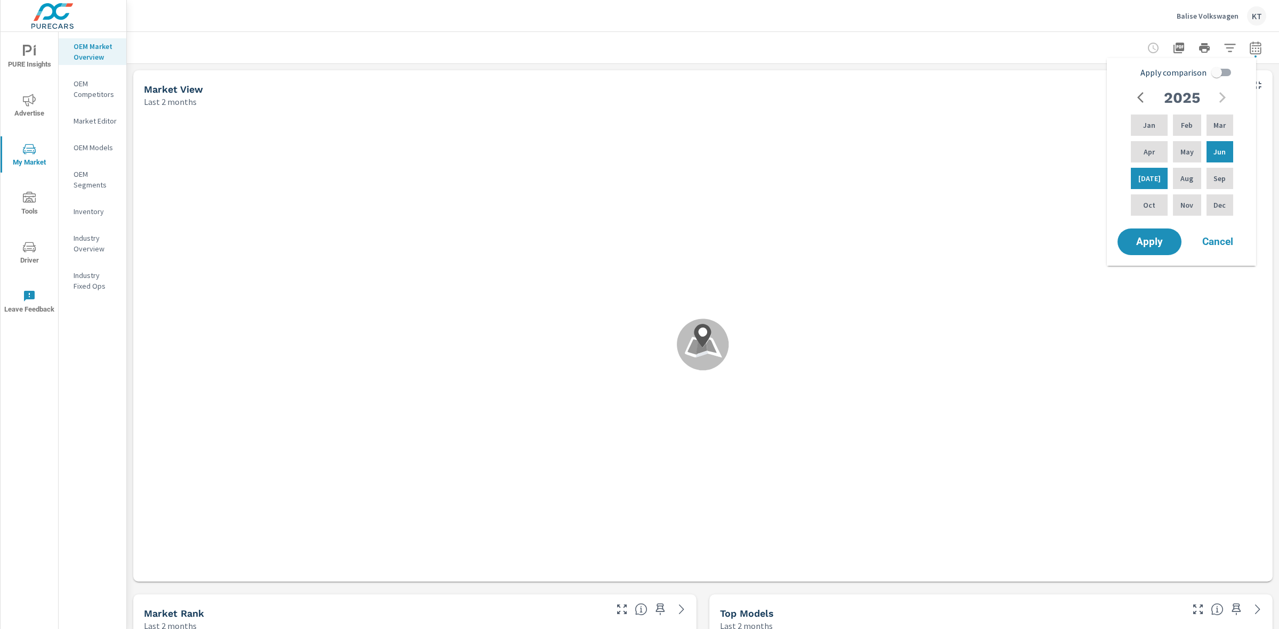
click at [1138, 100] on icon "button" at bounding box center [1143, 97] width 13 height 13
click at [1220, 99] on icon "button" at bounding box center [1222, 97] width 13 height 13
click at [1181, 153] on p "May" at bounding box center [1186, 151] width 13 height 11
click at [1143, 149] on p "Apr" at bounding box center [1148, 151] width 11 height 11
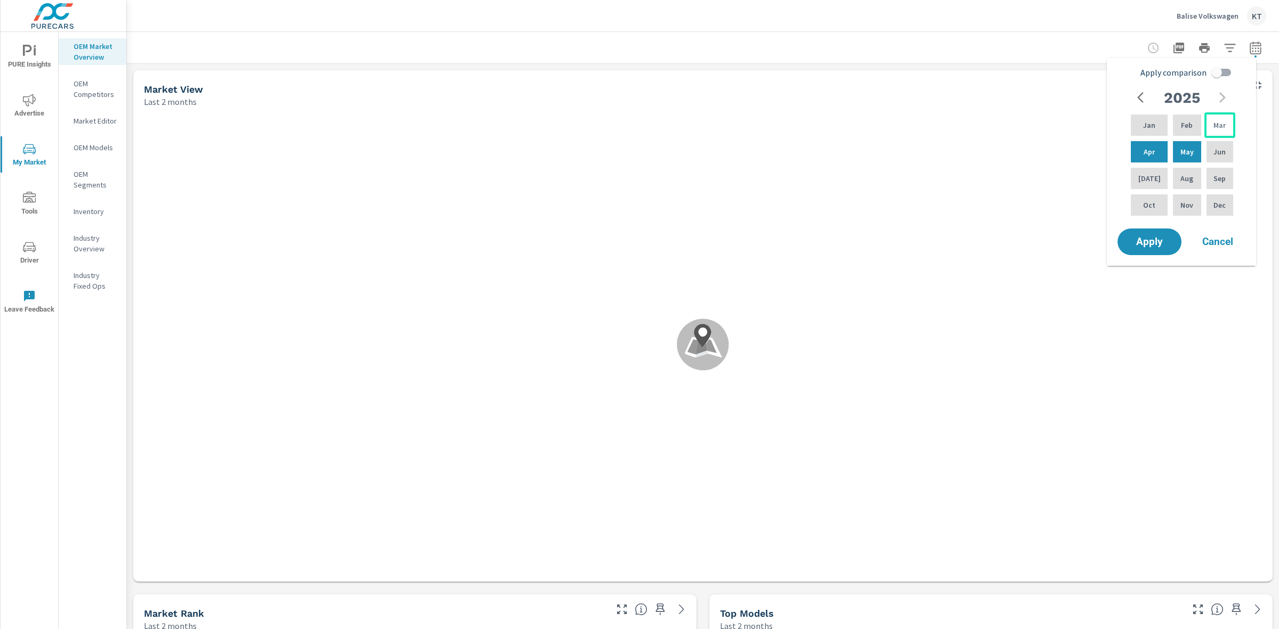
click at [1228, 123] on div "Mar" at bounding box center [1219, 125] width 31 height 26
click at [1194, 118] on div "Feb" at bounding box center [1186, 125] width 32 height 26
click at [1138, 118] on div "Jan" at bounding box center [1148, 125] width 41 height 26
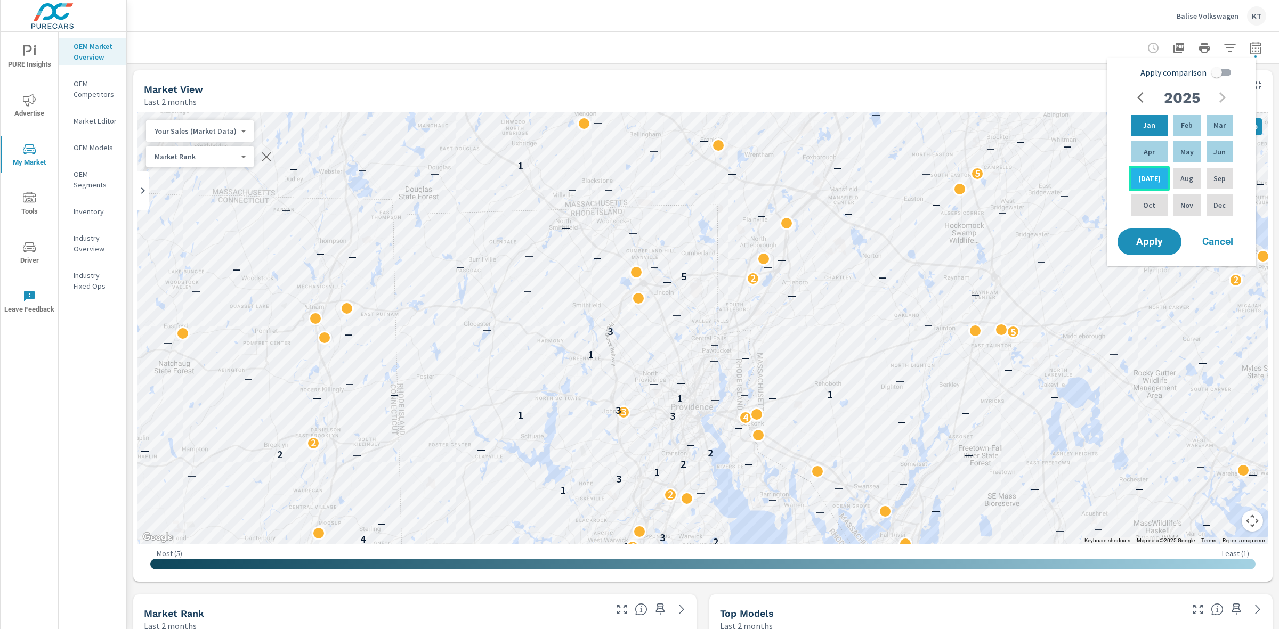
drag, startPoint x: 1136, startPoint y: 129, endPoint x: 1144, endPoint y: 182, distance: 53.3
click at [1144, 182] on div "Jan Feb Mar Apr May Jun [DATE] Aug Sep Oct Nov Dec" at bounding box center [1181, 164] width 107 height 105
drag, startPoint x: 1151, startPoint y: 177, endPoint x: 1151, endPoint y: 139, distance: 38.4
click at [1151, 139] on div "Jan Feb Mar Apr May Jun [DATE] Aug Sep Oct Nov Dec" at bounding box center [1181, 164] width 107 height 105
click at [1140, 176] on p "[DATE]" at bounding box center [1149, 178] width 22 height 11
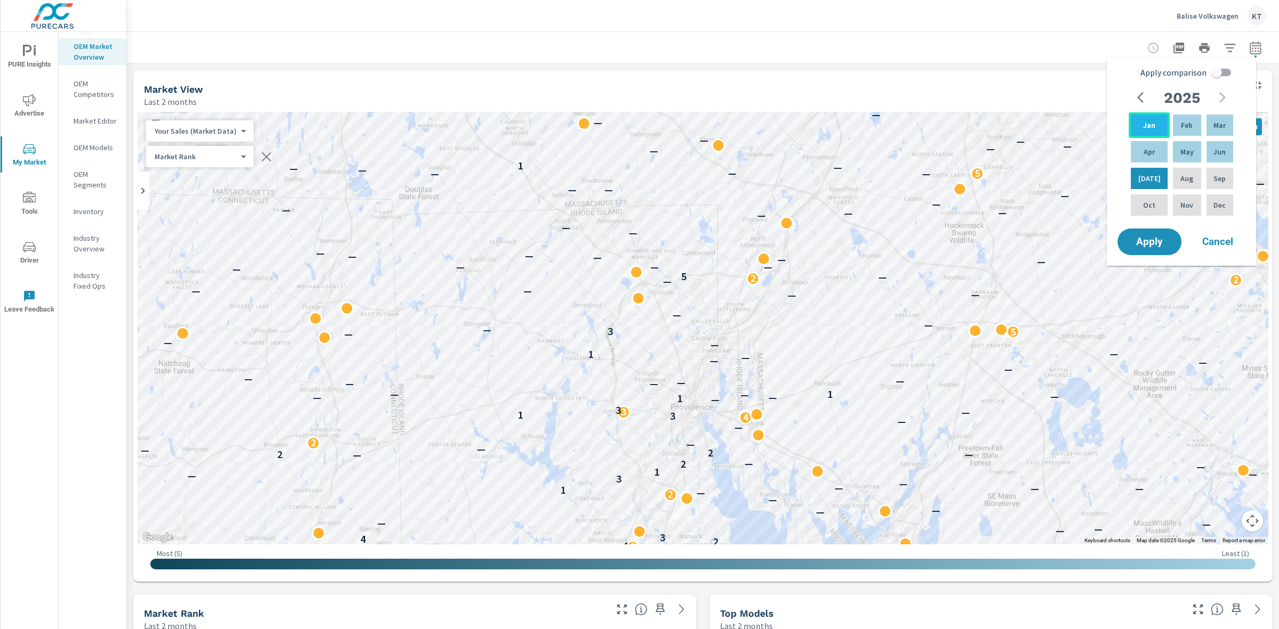
drag, startPoint x: 1146, startPoint y: 179, endPoint x: 1145, endPoint y: 129, distance: 50.1
click at [1145, 129] on div "Jan Feb Mar Apr May Jun [DATE] Aug Sep Oct Nov Dec" at bounding box center [1181, 164] width 107 height 105
drag, startPoint x: 1145, startPoint y: 178, endPoint x: 1133, endPoint y: 192, distance: 18.5
click at [1141, 127] on div "Jan Feb Mar Apr May Jun [DATE] Aug Sep Oct Nov Dec" at bounding box center [1181, 164] width 107 height 105
click at [1144, 188] on div "[DATE]" at bounding box center [1148, 179] width 41 height 26
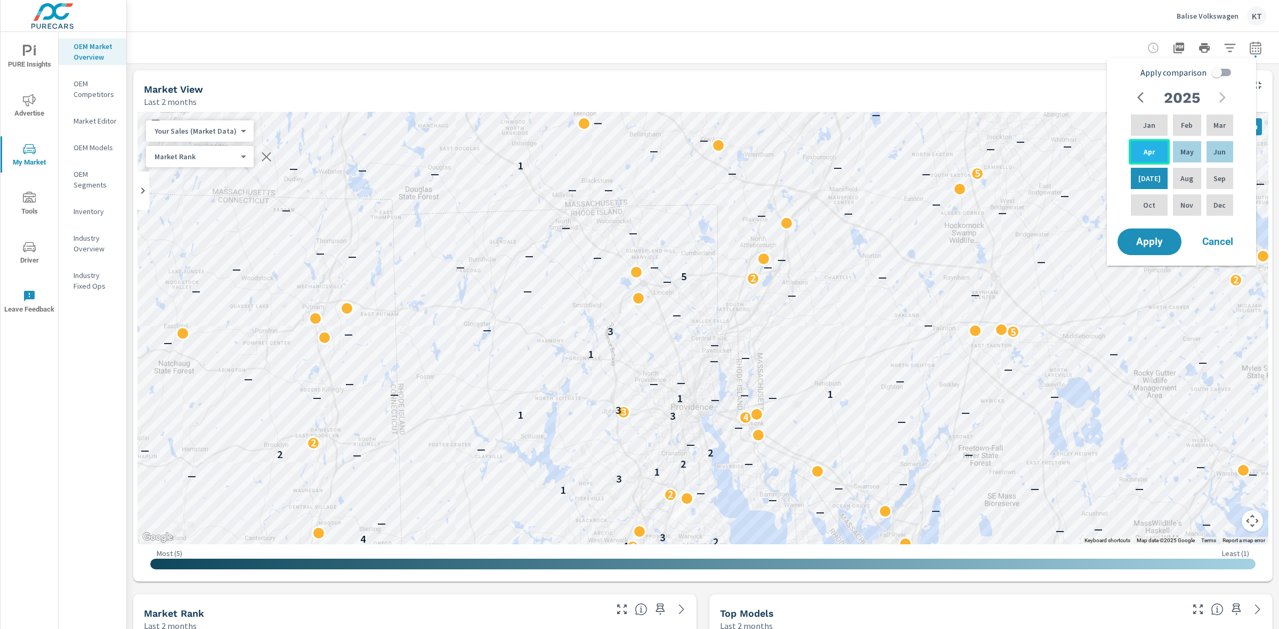
click at [1149, 152] on p "Apr" at bounding box center [1148, 151] width 11 height 11
click at [1143, 129] on p "Jan" at bounding box center [1149, 125] width 12 height 11
click at [1139, 176] on div "[DATE]" at bounding box center [1148, 179] width 41 height 26
click at [1140, 115] on div "Jan" at bounding box center [1148, 125] width 41 height 26
click at [1140, 180] on p "[DATE]" at bounding box center [1149, 178] width 22 height 11
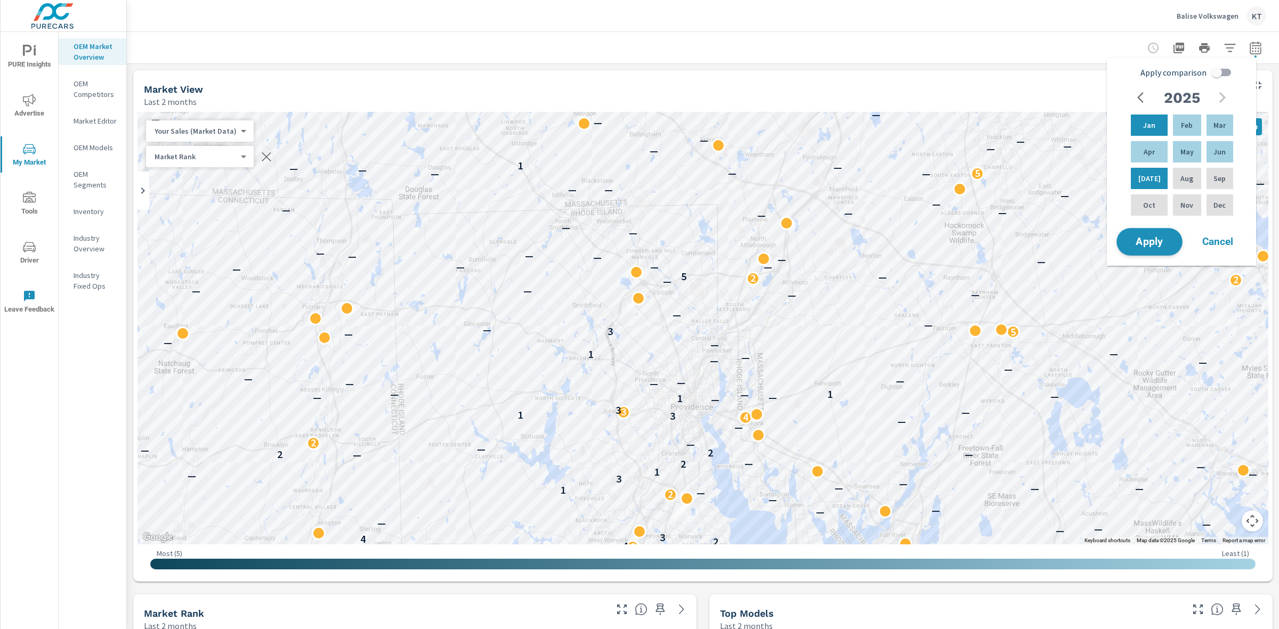
click at [1153, 238] on span "Apply" at bounding box center [1149, 242] width 44 height 10
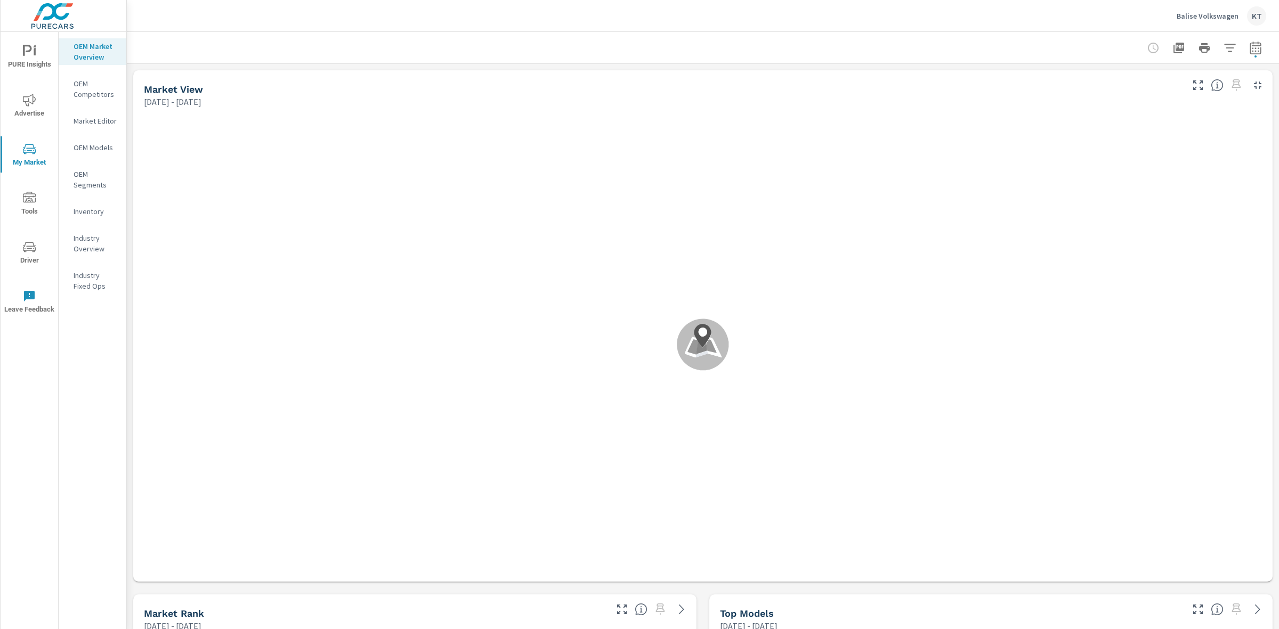
scroll to position [1, 0]
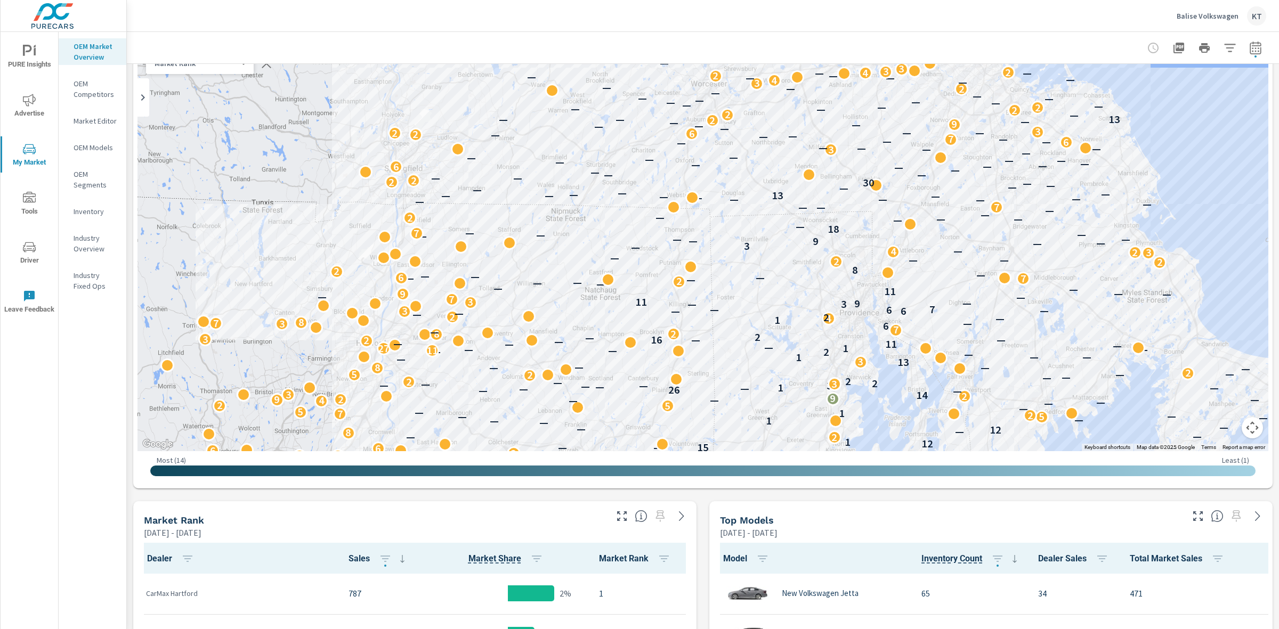
scroll to position [89, 0]
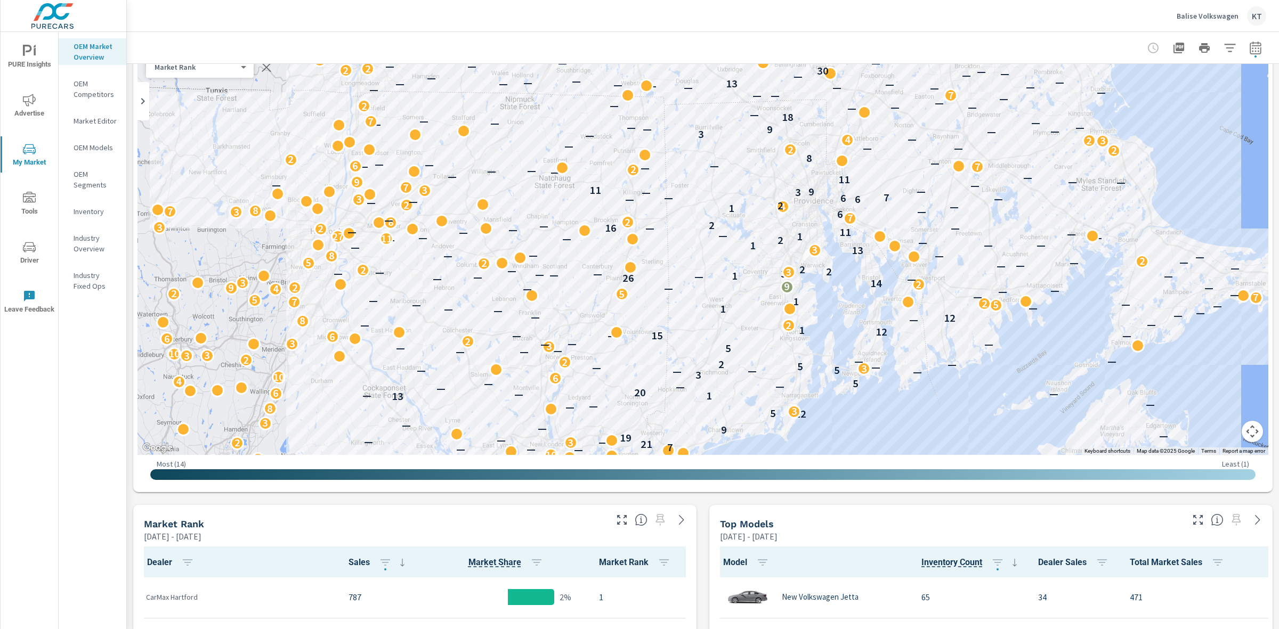
drag, startPoint x: 922, startPoint y: 419, endPoint x: 876, endPoint y: 302, distance: 125.8
click at [876, 302] on div "2 3 2 2 — 2 11 — 2 — 4 7 14 2 5 3 7 3 4 — 5 8 — 5 — 7 5 13 4 3 2 2 — 8 3 8 2 2 …" at bounding box center [1168, 410] width 1023 height 575
click at [1223, 46] on icon "button" at bounding box center [1229, 48] width 13 height 13
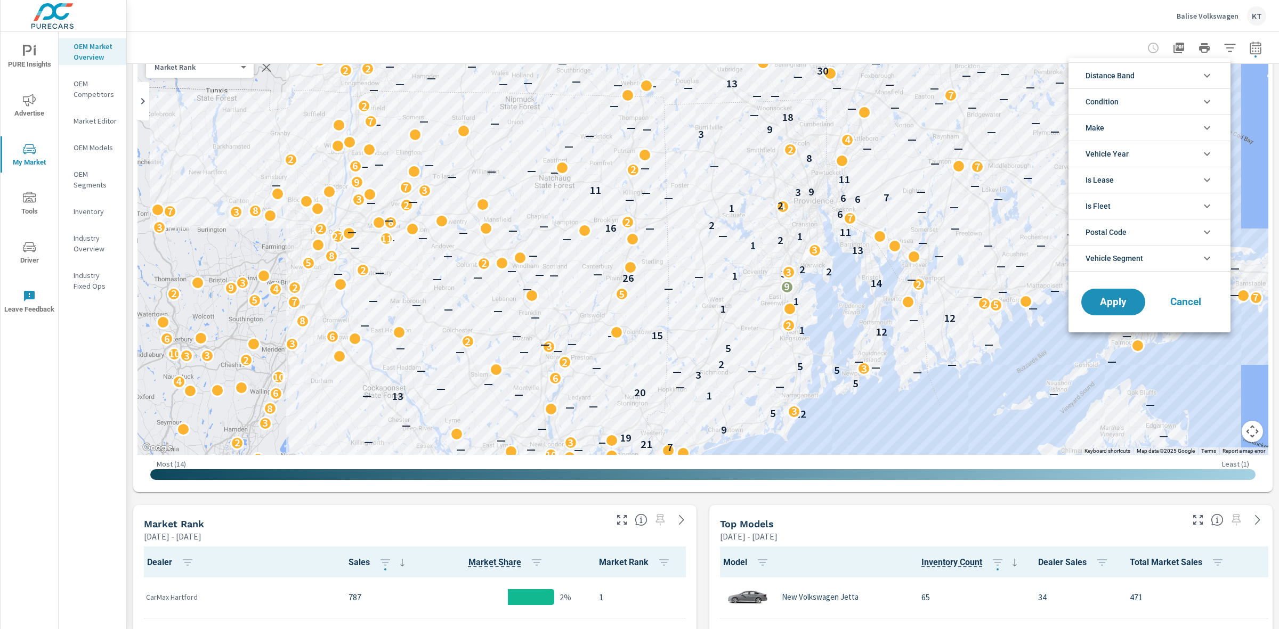
click at [1156, 99] on li "Condition" at bounding box center [1149, 101] width 162 height 26
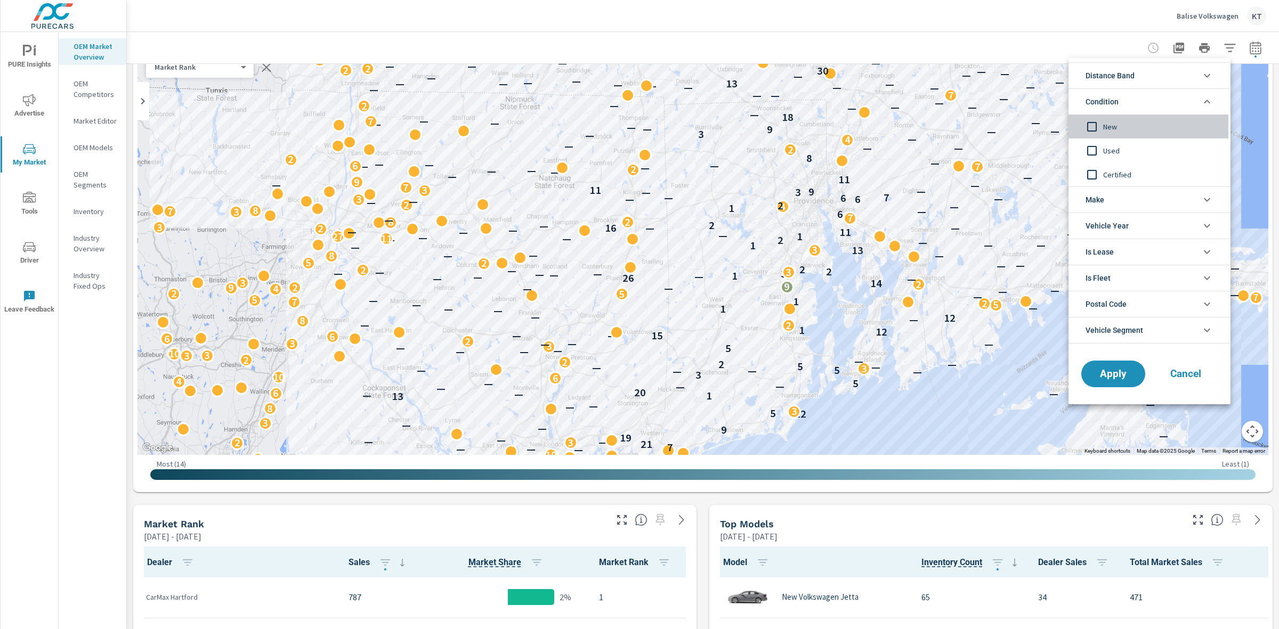
click at [1090, 126] on input "filter options" at bounding box center [1091, 127] width 22 height 22
click at [1112, 378] on span "Apply" at bounding box center [1113, 374] width 44 height 10
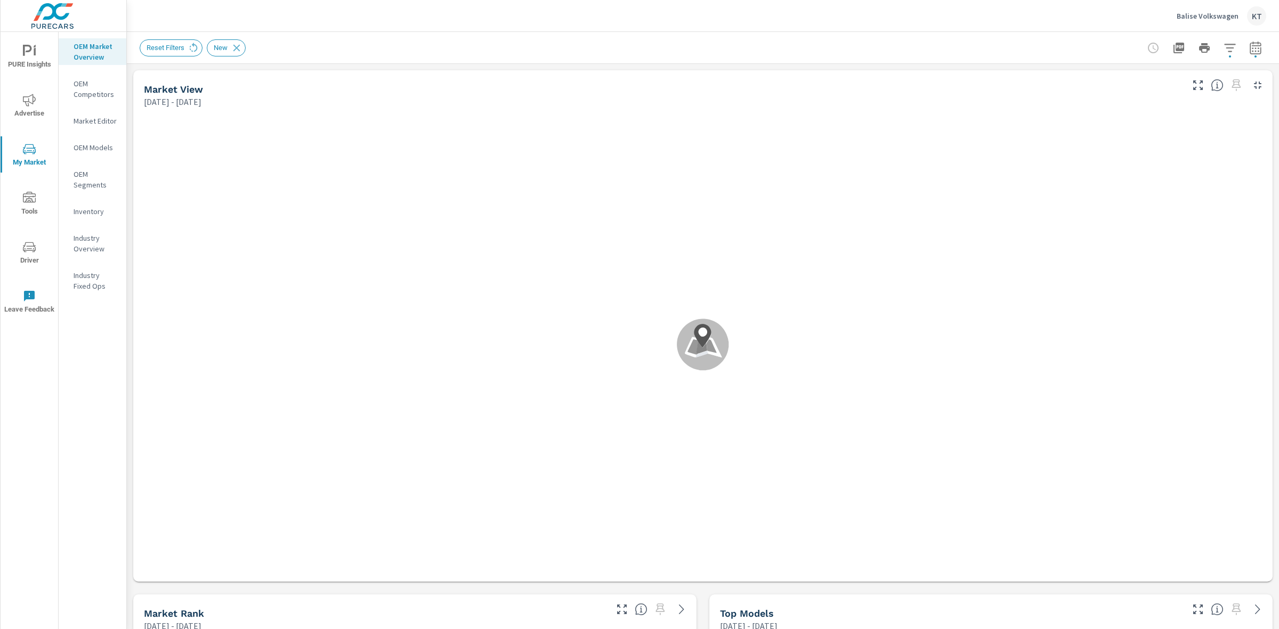
scroll to position [1, 0]
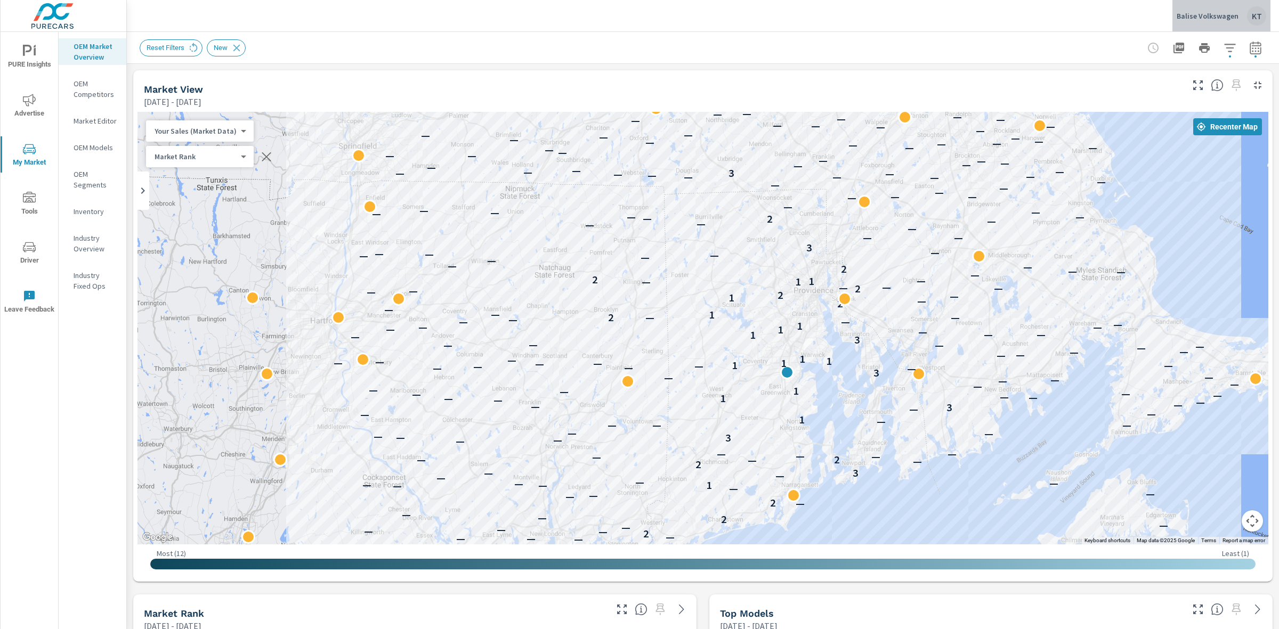
drag, startPoint x: 1306, startPoint y: 26, endPoint x: 1629, endPoint y: 14, distance: 322.5
click at [1278, 14] on html "PURE Insights Advertise My Market Tools Driver Leave Feedback OEM Market Overvi…" at bounding box center [639, 314] width 1279 height 629
